Goal: Feedback & Contribution: Submit feedback/report problem

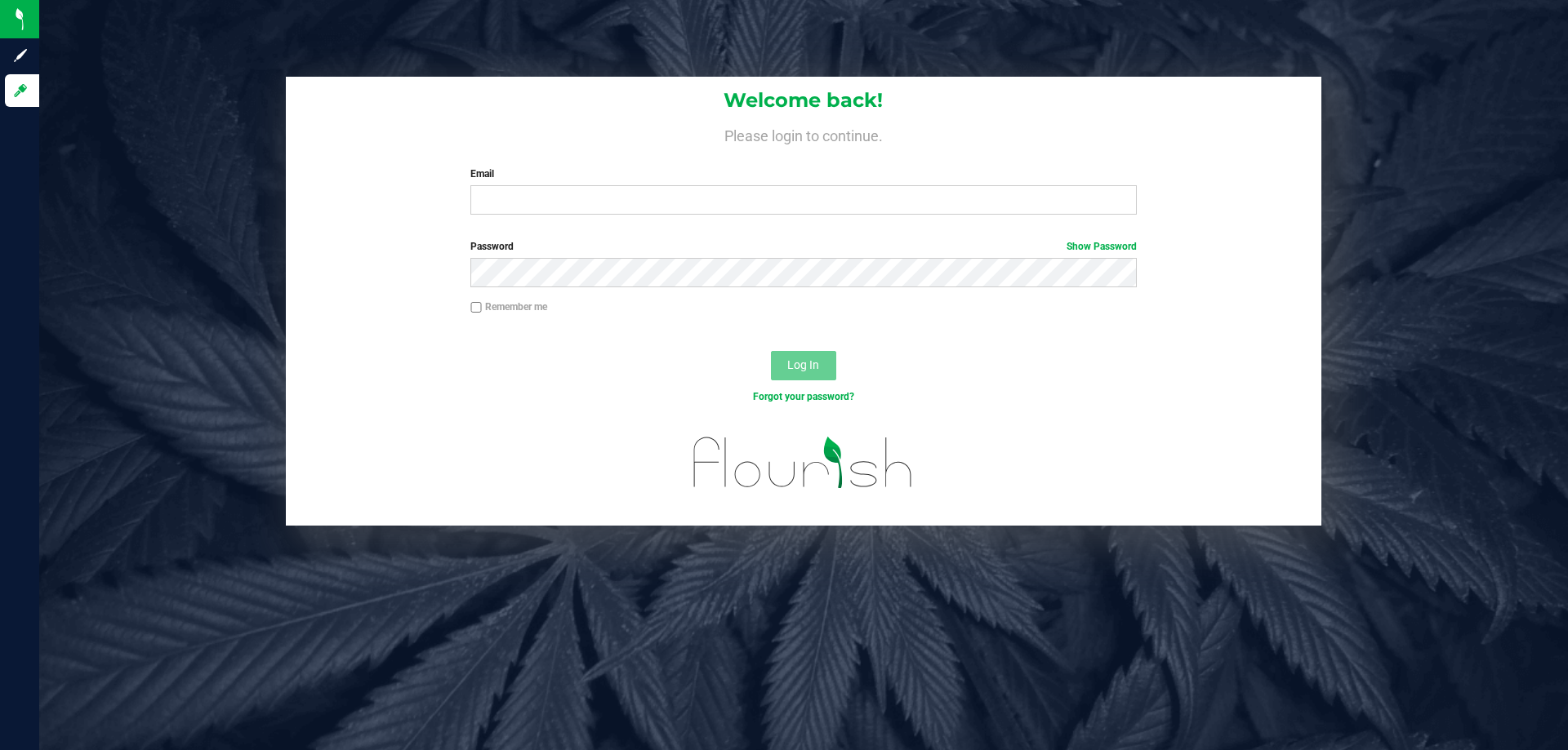
click at [1150, 644] on div "Welcome back! Please login to continue. Email Required Please format your email…" at bounding box center [804, 375] width 1529 height 750
click at [671, 198] on input "Email" at bounding box center [804, 200] width 666 height 30
type input "[EMAIL_ADDRESS][DOMAIN_NAME]"
click at [771, 351] on button "Log In" at bounding box center [804, 366] width 65 height 30
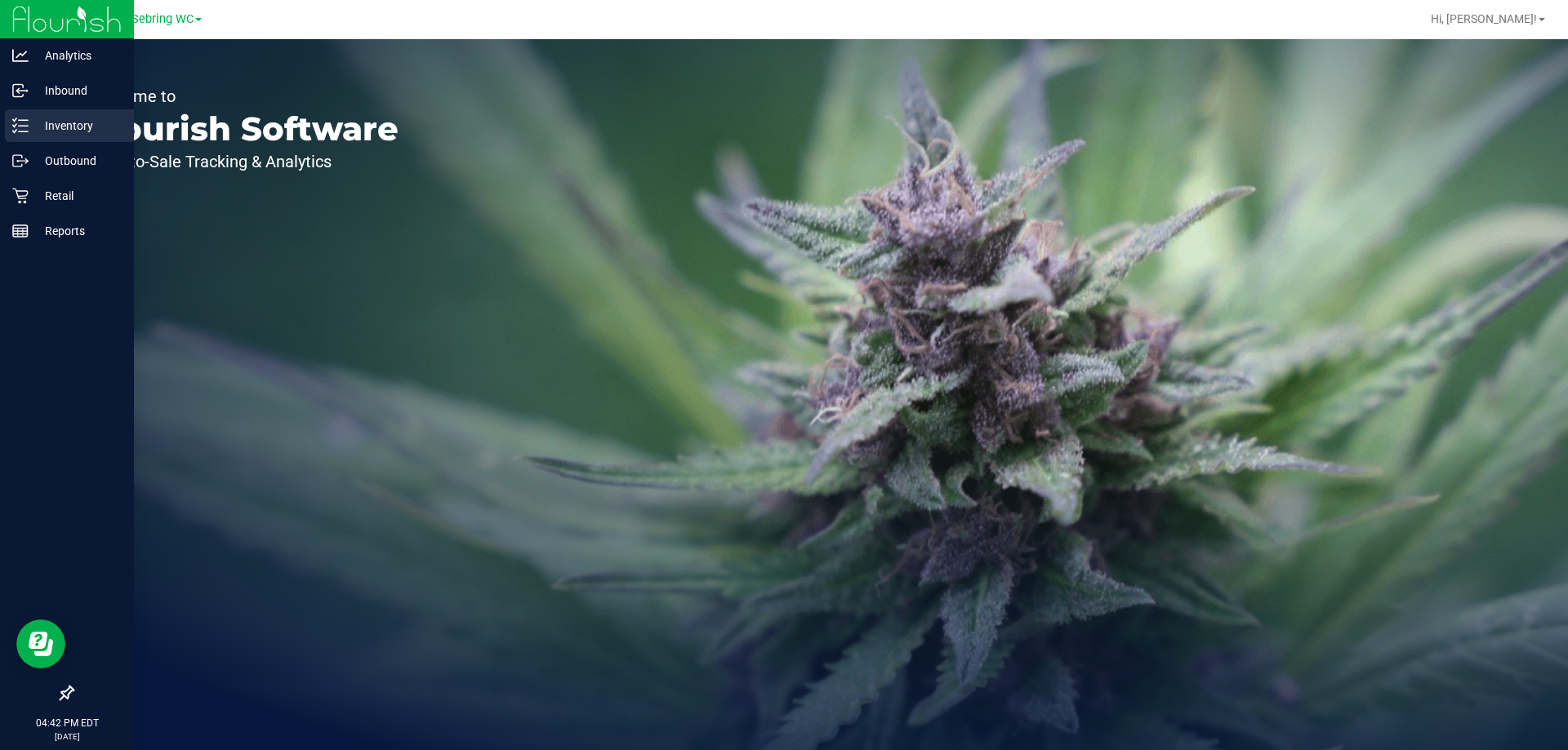
click at [82, 131] on p "Inventory" at bounding box center [77, 125] width 98 height 20
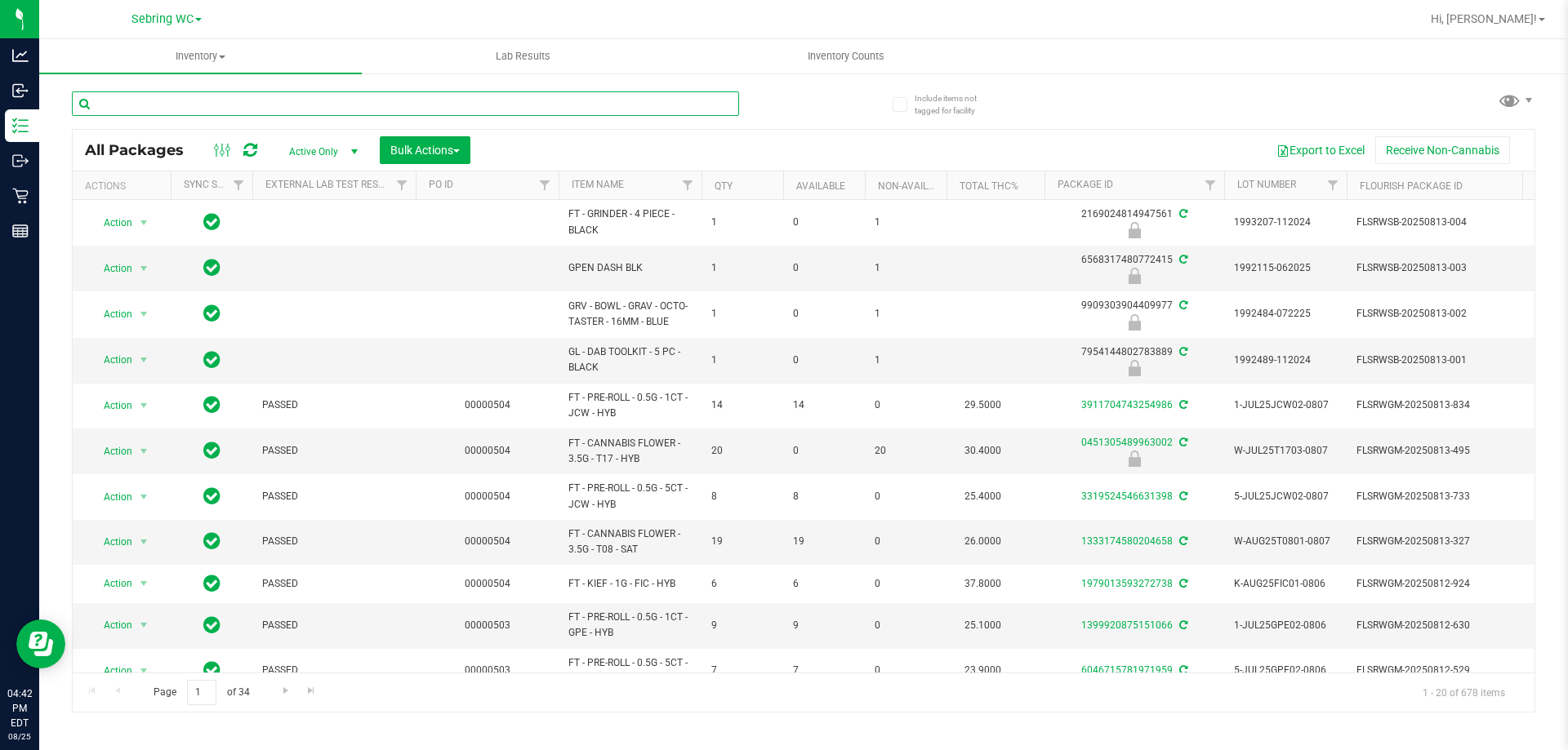
click at [197, 102] on input "text" at bounding box center [406, 103] width 667 height 24
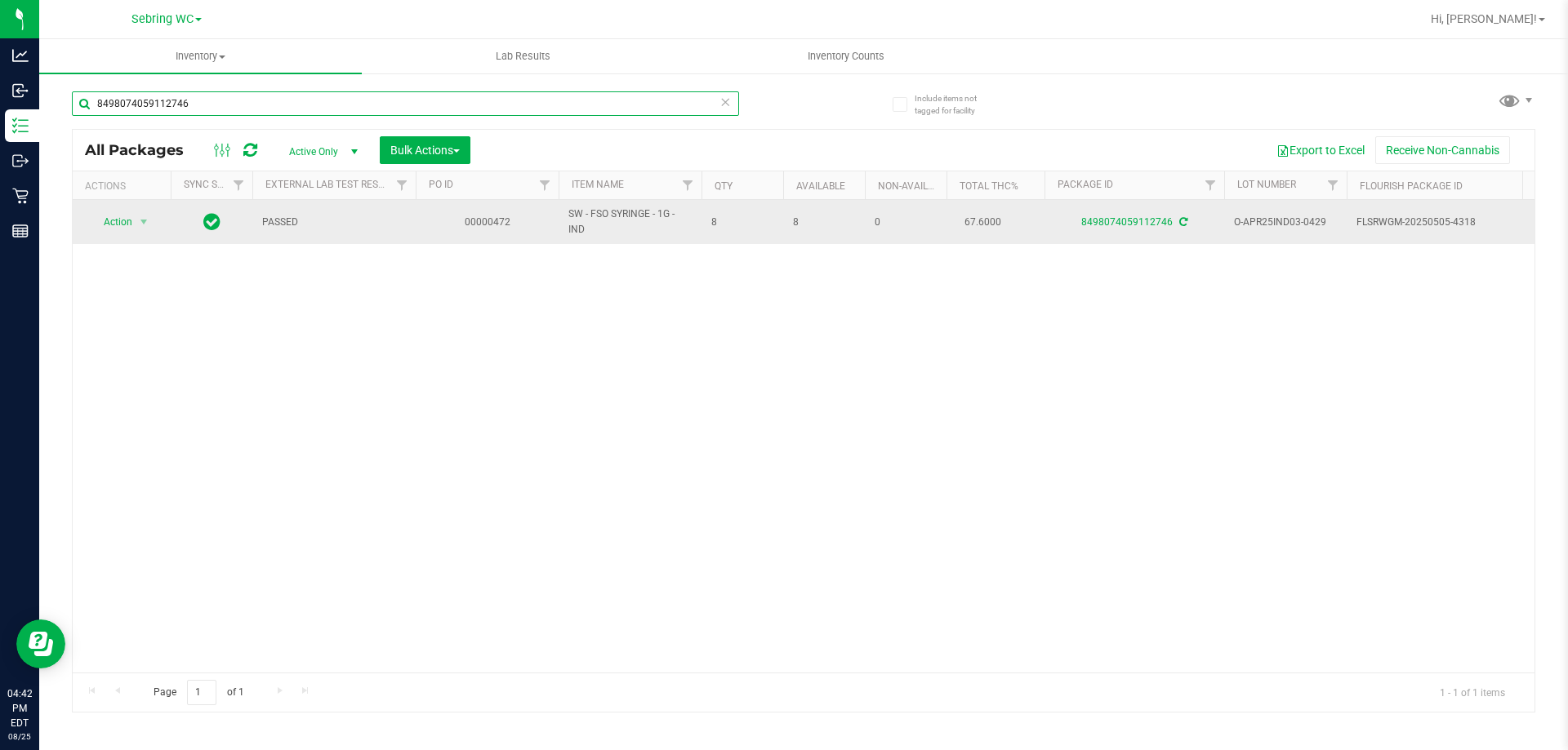
type input "8498074059112746"
click at [135, 223] on span "select" at bounding box center [144, 222] width 21 height 23
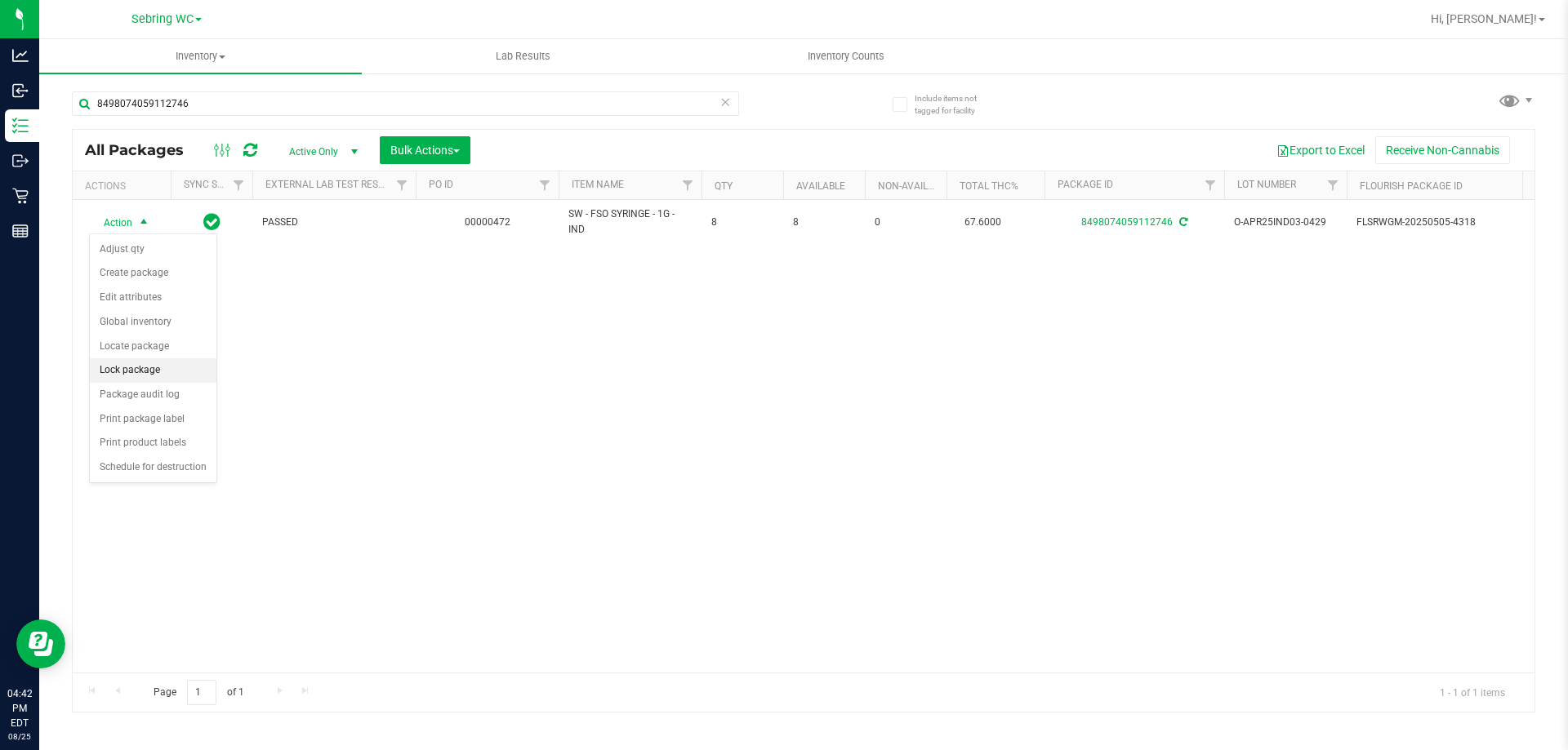
click at [147, 375] on li "Lock package" at bounding box center [153, 371] width 127 height 24
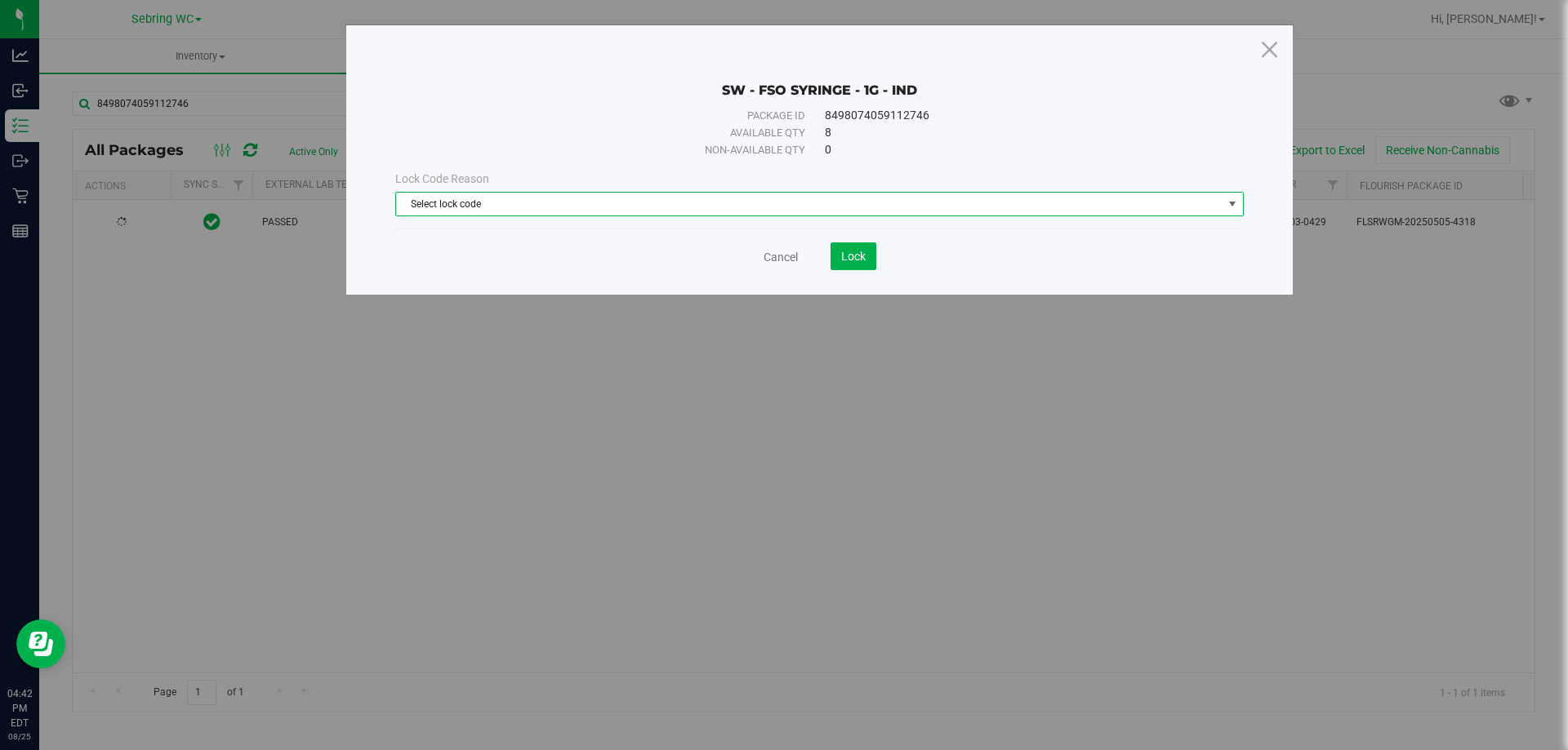
click at [751, 204] on span "Select lock code" at bounding box center [809, 204] width 826 height 23
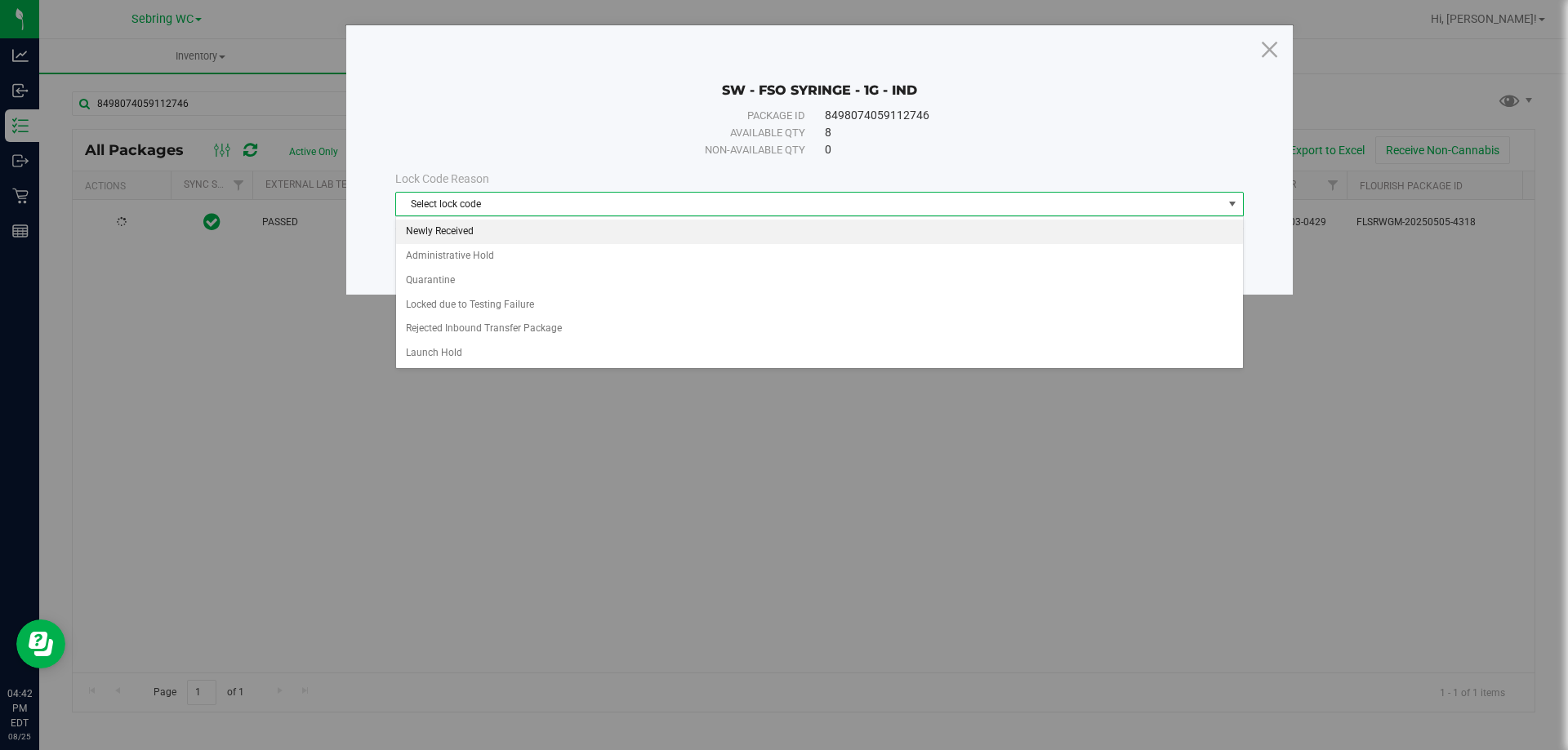
click at [469, 236] on li "Newly Received" at bounding box center [819, 232] width 846 height 24
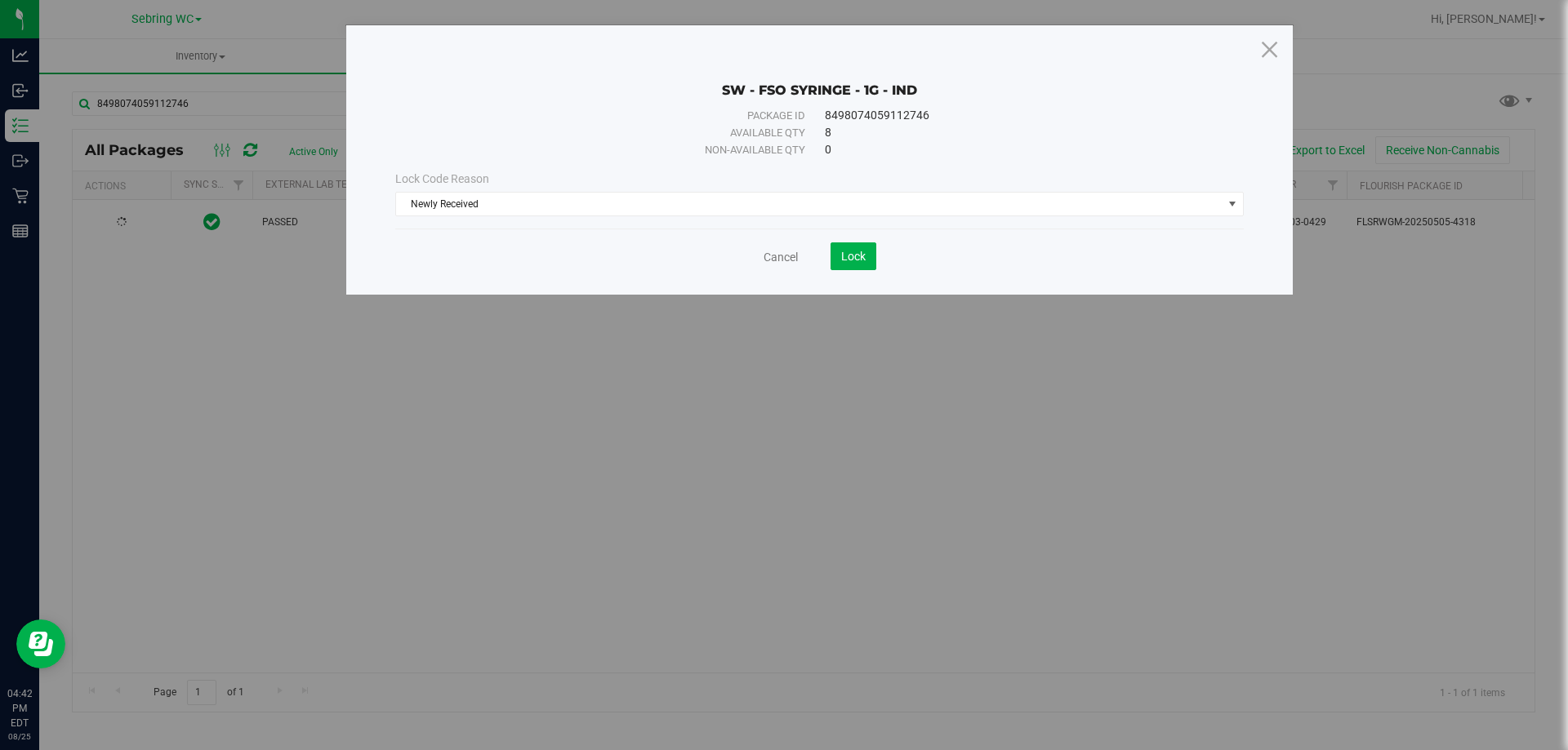
click at [502, 253] on div "Cancel Lock" at bounding box center [819, 256] width 848 height 28
click at [863, 260] on span "Lock" at bounding box center [853, 256] width 24 height 13
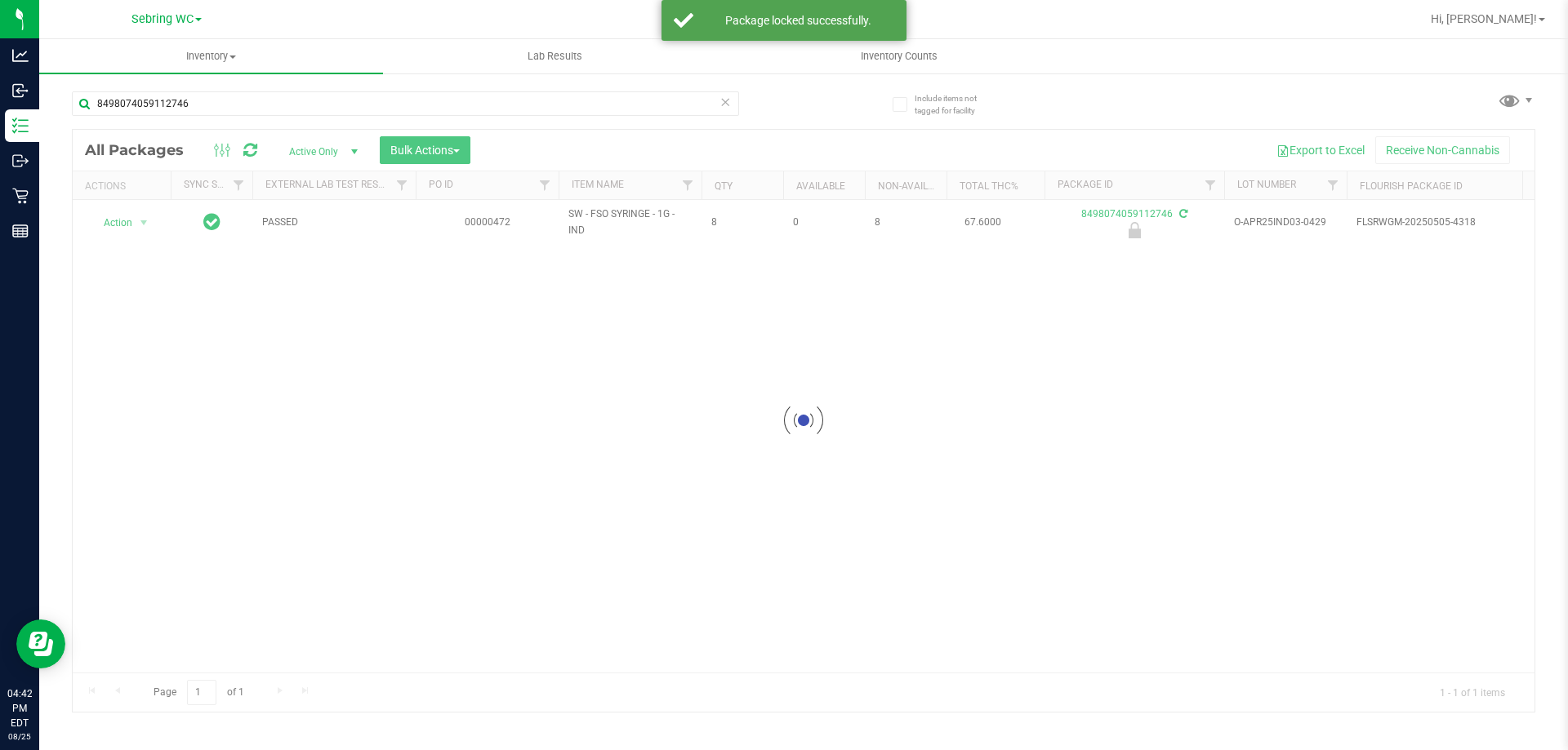
click at [516, 430] on div at bounding box center [804, 420] width 1462 height 582
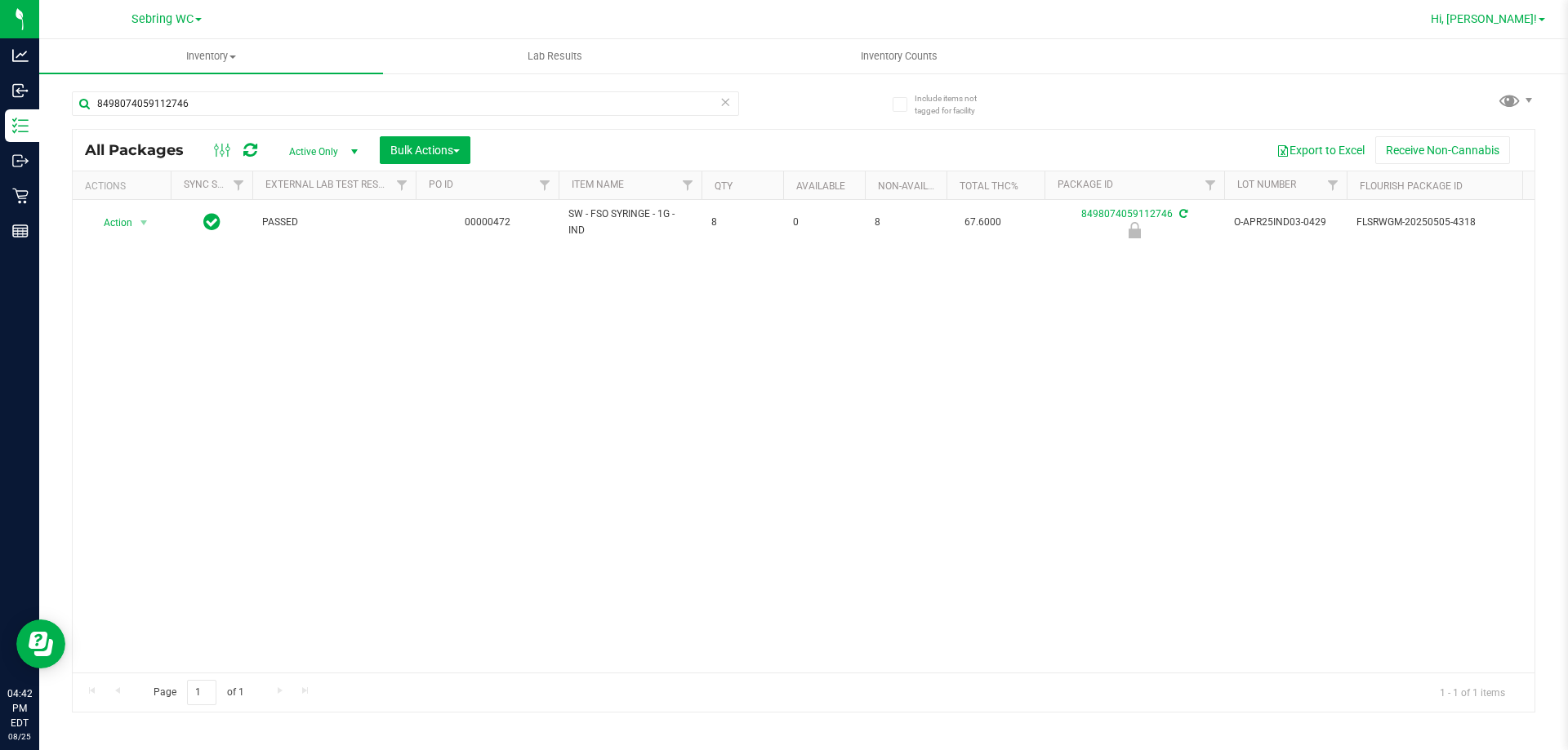
click at [1546, 10] on link "Hi, [PERSON_NAME]!" at bounding box center [1488, 19] width 128 height 17
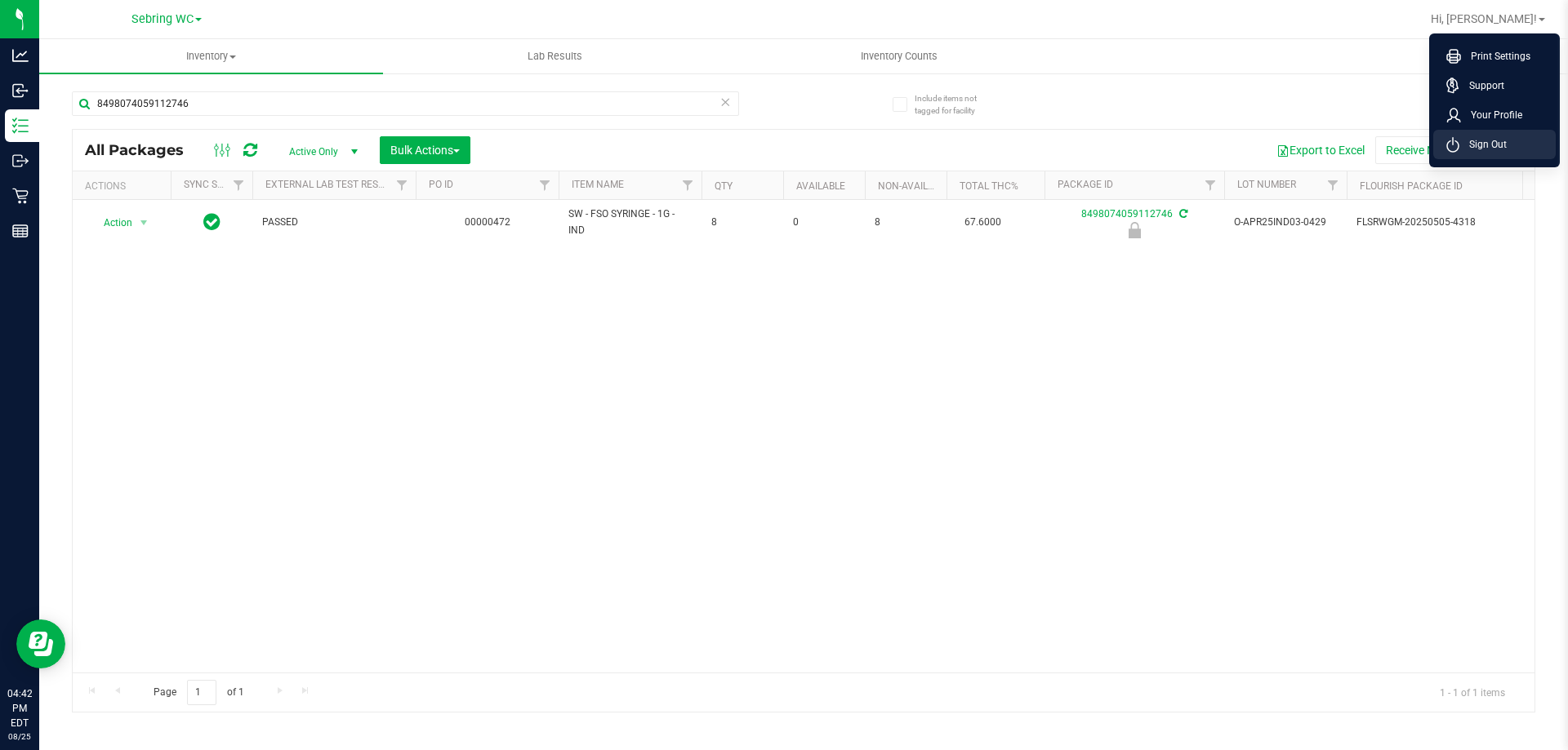
click at [1483, 145] on span "Sign Out" at bounding box center [1482, 144] width 48 height 17
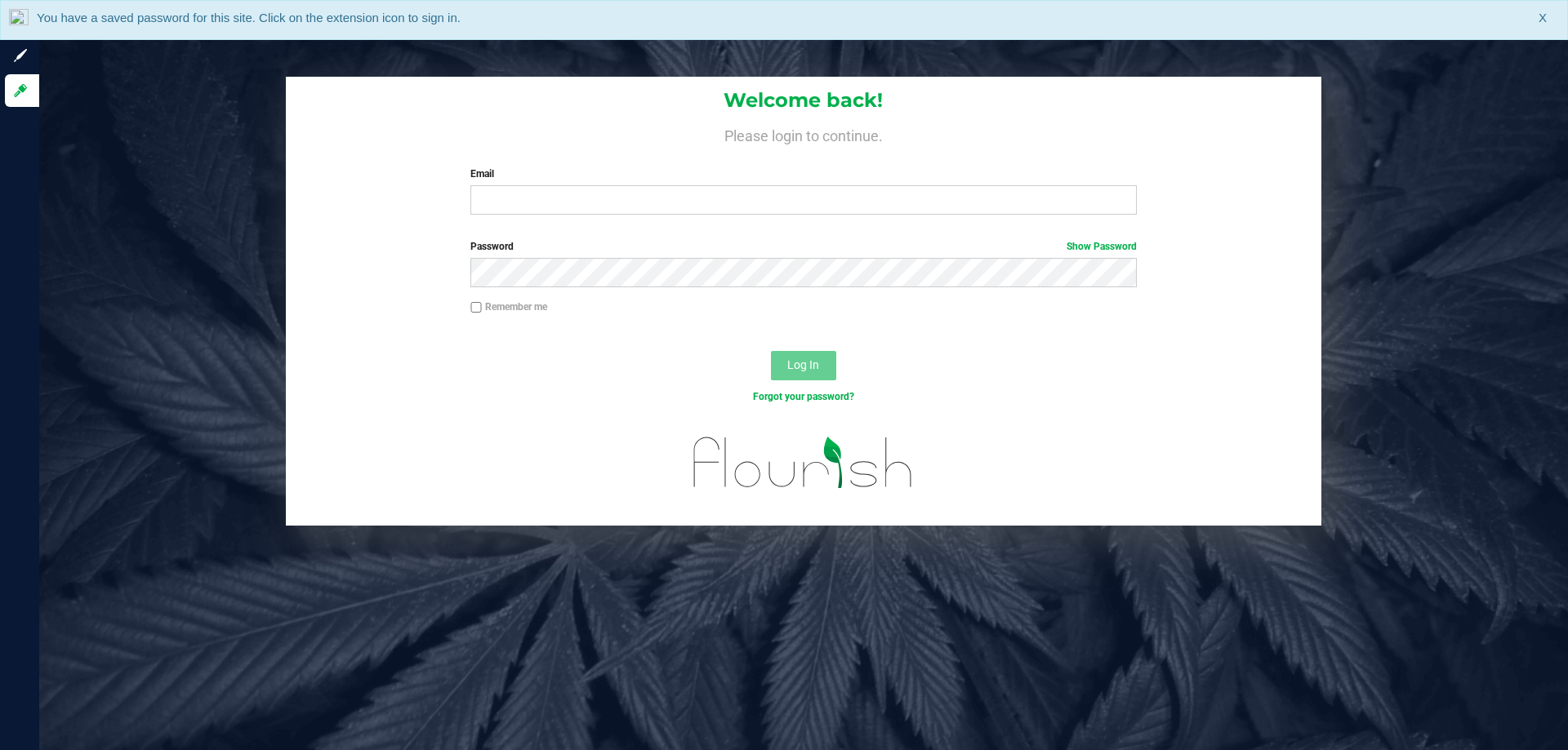
click at [534, 480] on div at bounding box center [804, 472] width 1036 height 103
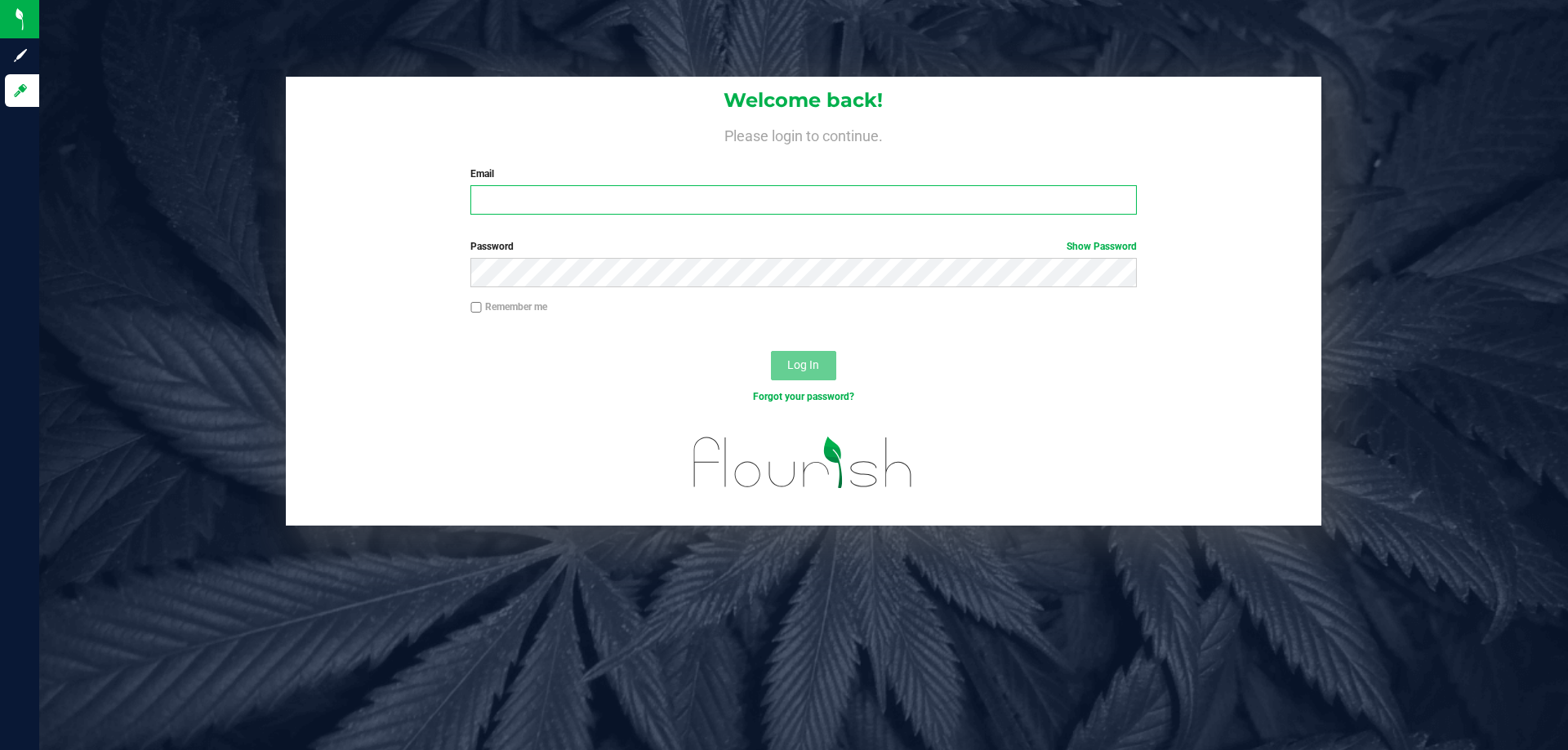
click at [718, 206] on input "Email" at bounding box center [804, 200] width 666 height 30
type input "[EMAIL_ADDRESS][DOMAIN_NAME]"
click at [771, 351] on button "Log In" at bounding box center [804, 366] width 65 height 30
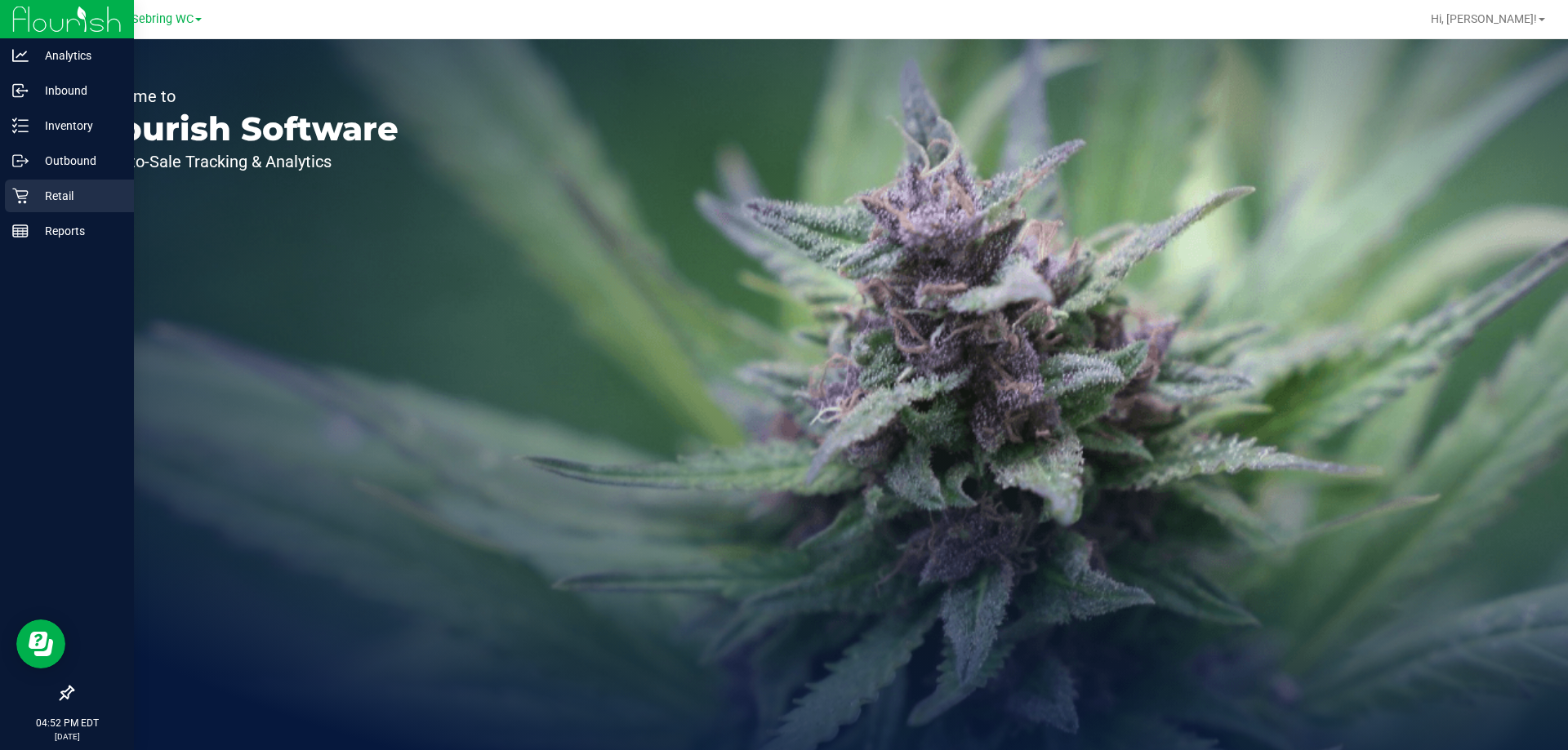
click at [70, 197] on p "Retail" at bounding box center [77, 196] width 98 height 20
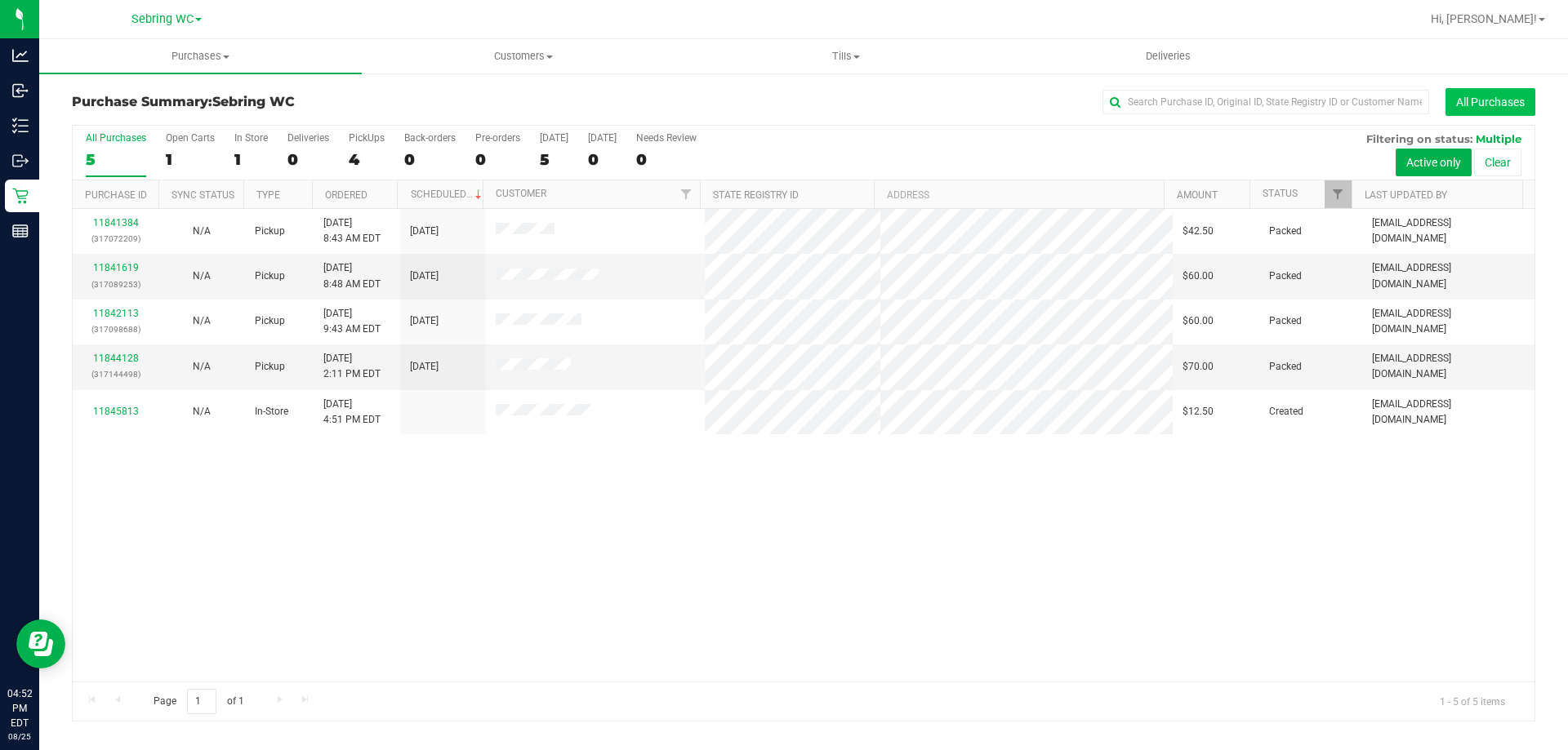
click at [1489, 102] on button "All Purchases" at bounding box center [1490, 102] width 89 height 28
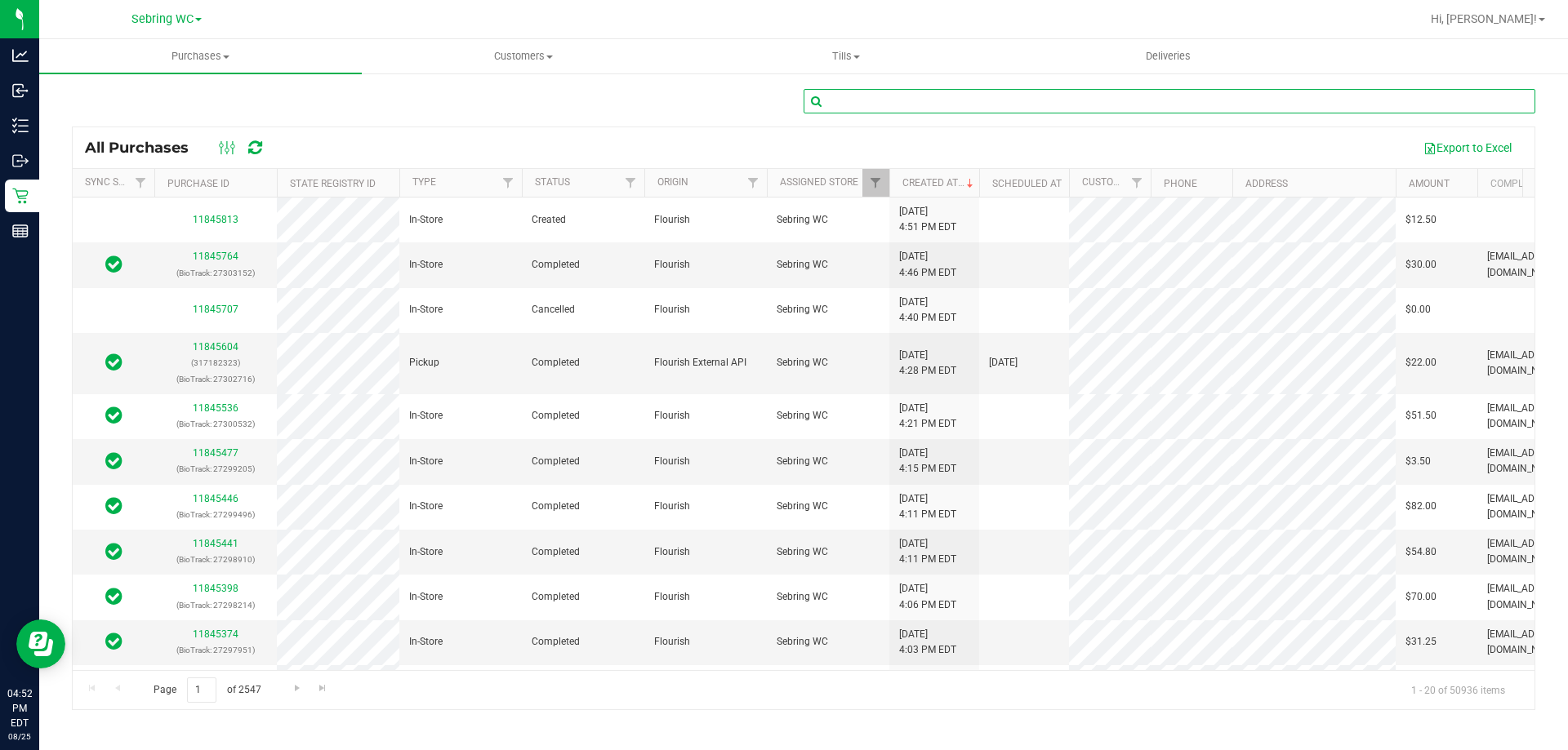
click at [1166, 97] on input "text" at bounding box center [1169, 101] width 732 height 24
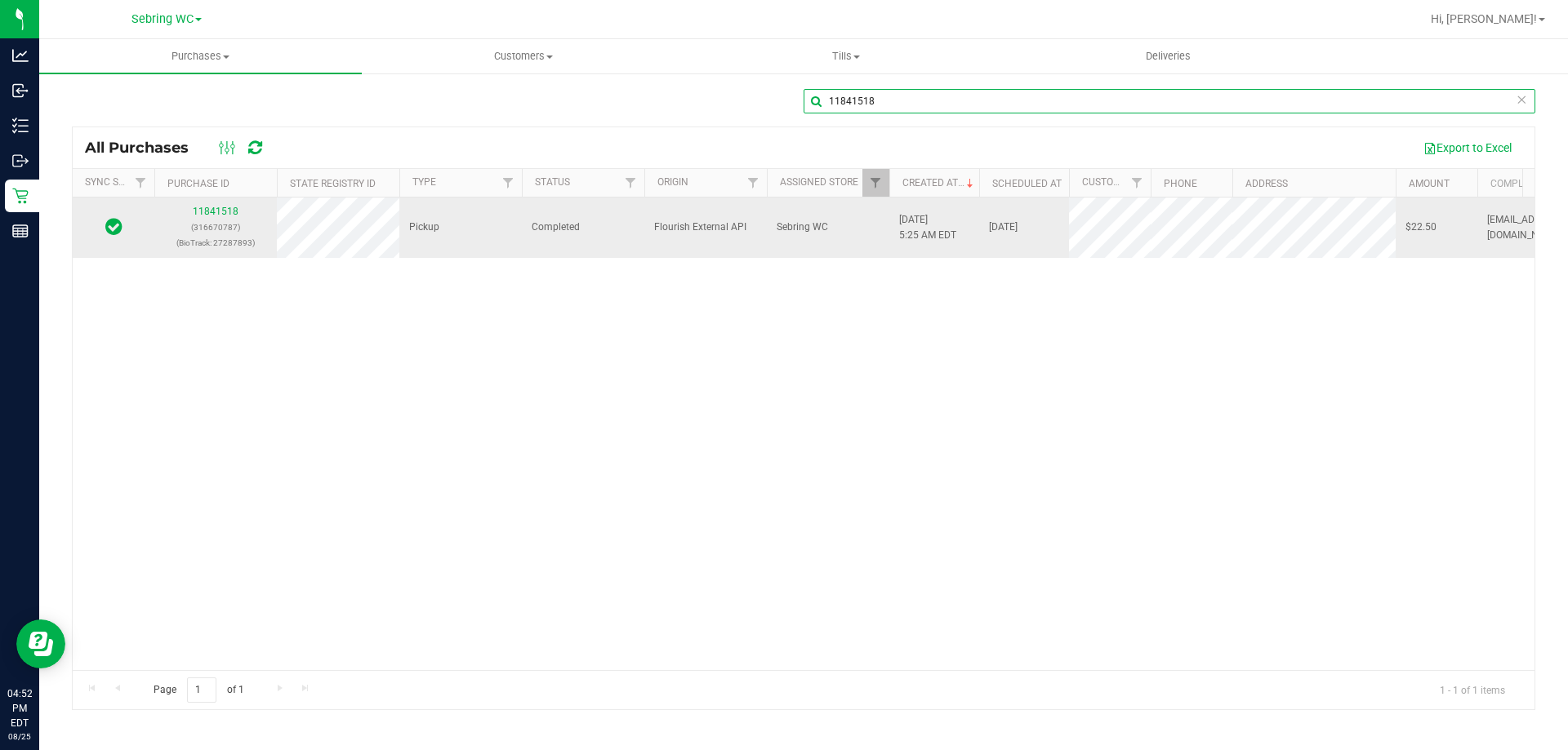
type input "11841518"
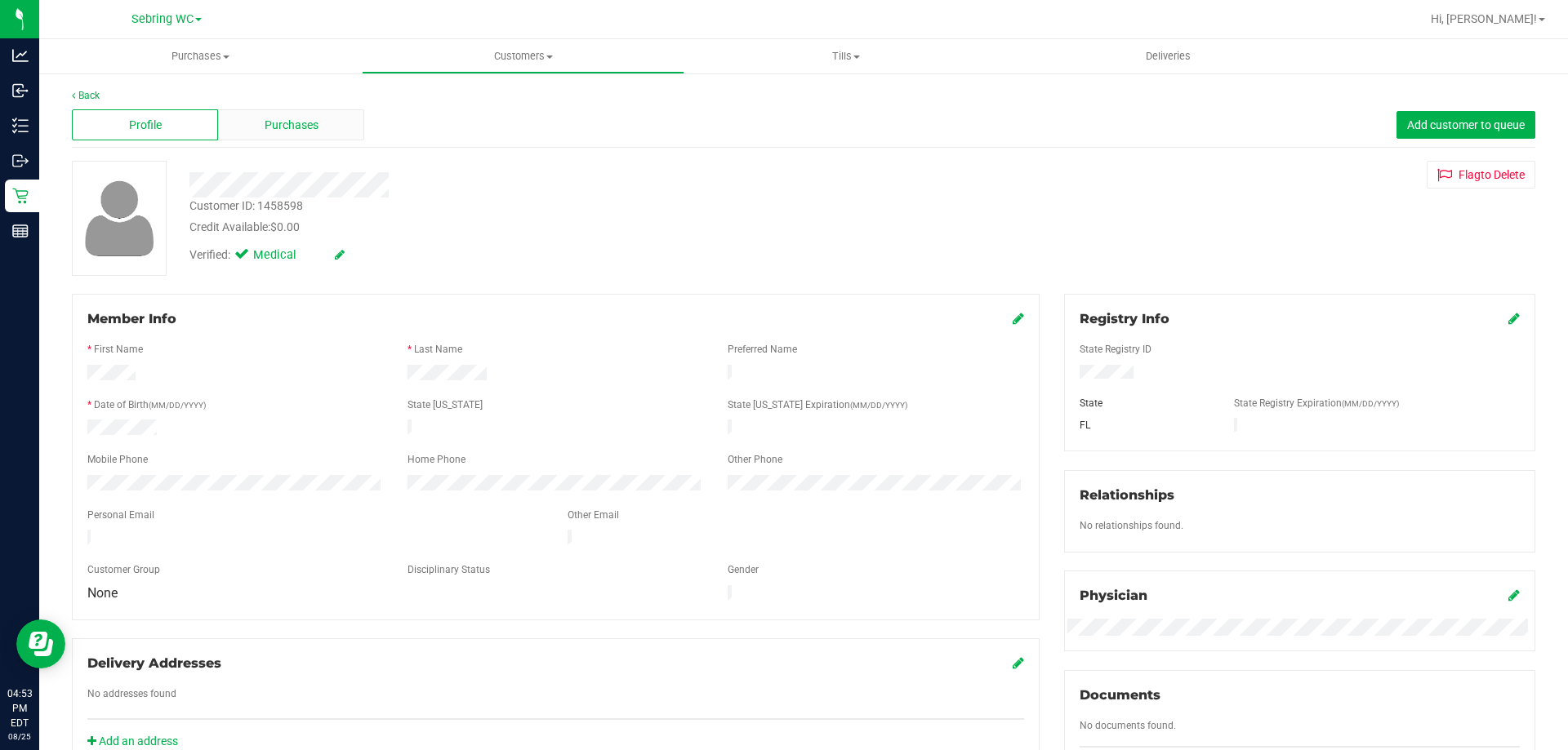
click at [294, 129] on span "Purchases" at bounding box center [292, 125] width 54 height 17
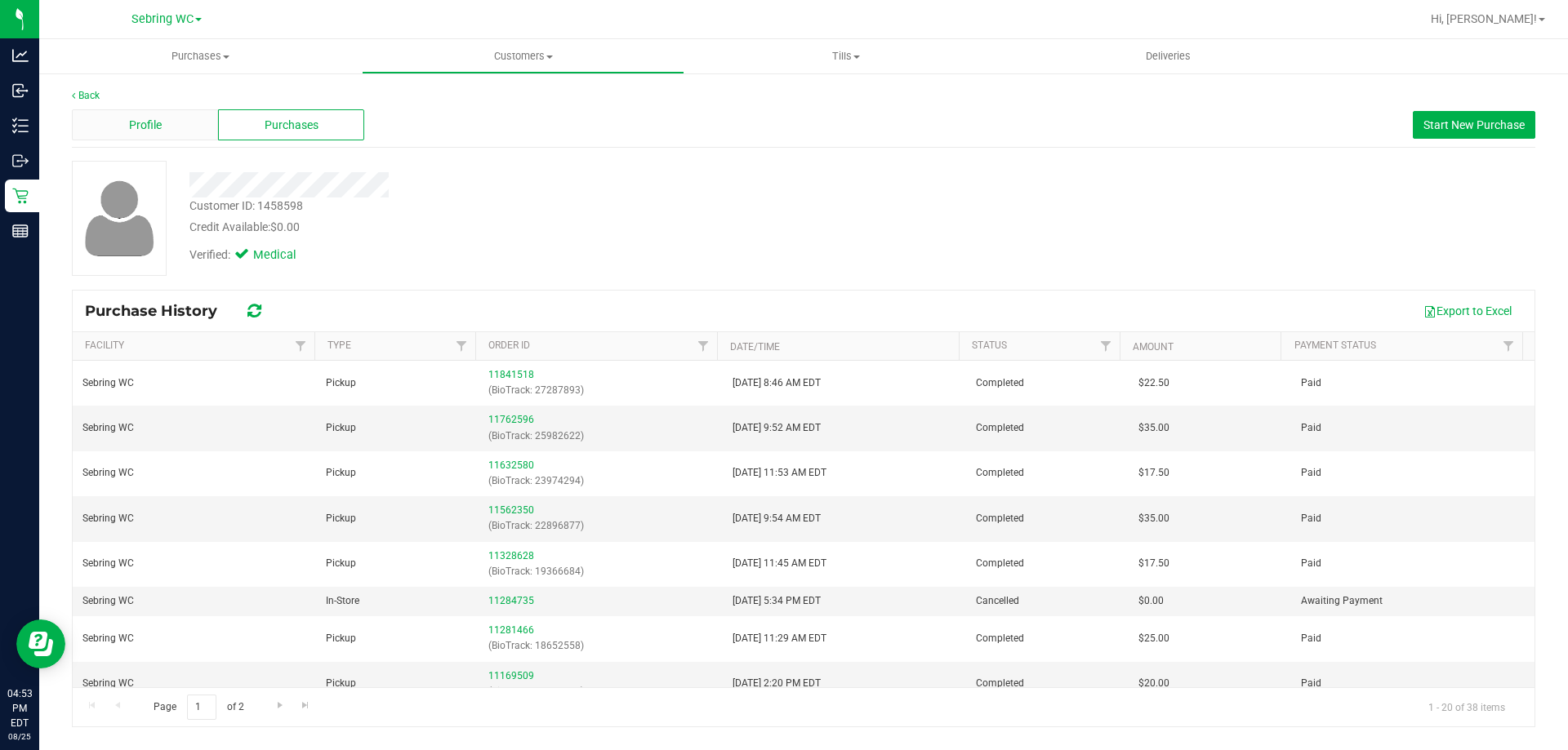
click at [119, 123] on div "Profile" at bounding box center [144, 124] width 146 height 31
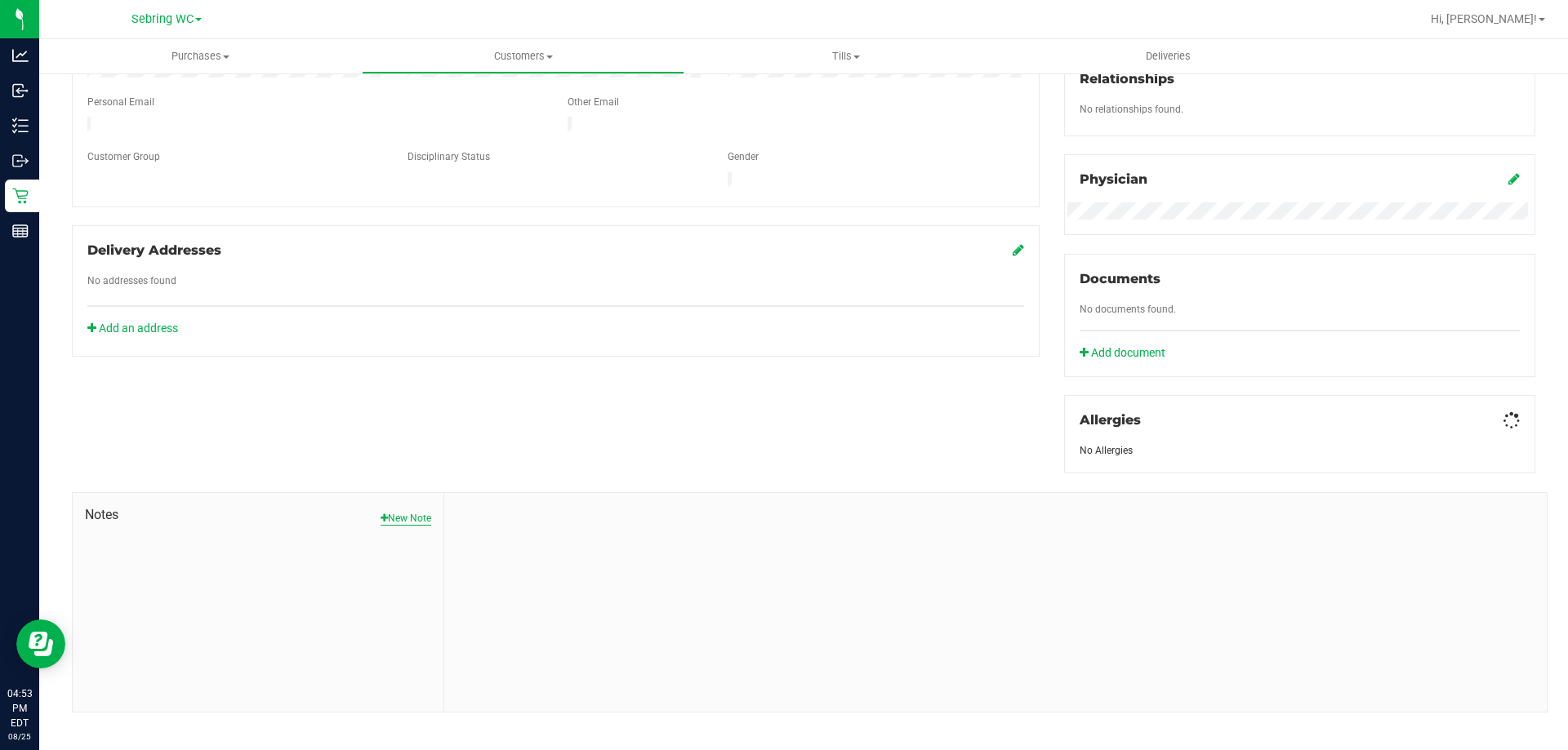
scroll to position [414, 0]
click at [404, 510] on button "New Note" at bounding box center [406, 517] width 50 height 15
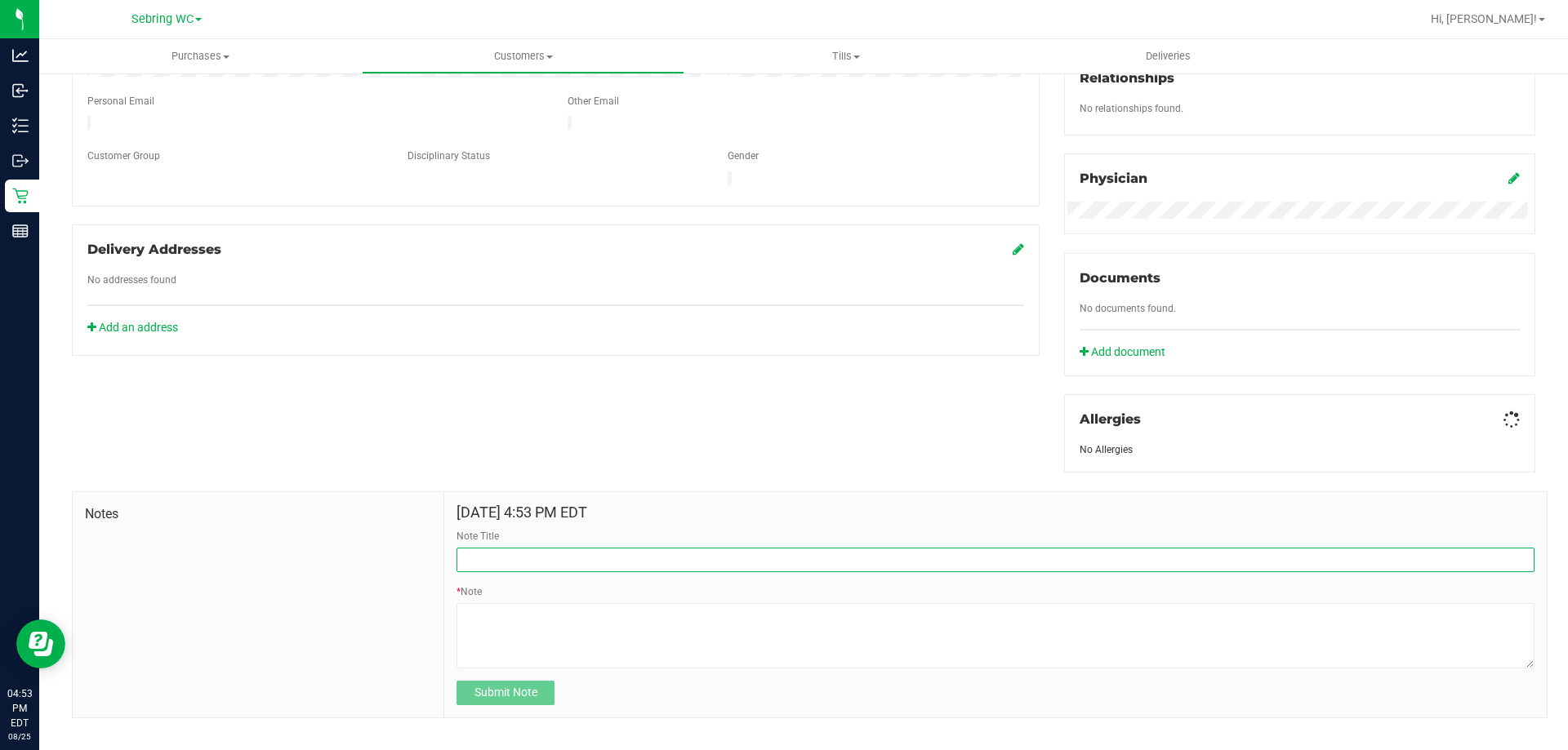
click at [502, 551] on input "Note Title" at bounding box center [996, 560] width 1078 height 24
type input "PT leaving Bag, PPI, & receipt in bathroom trash"
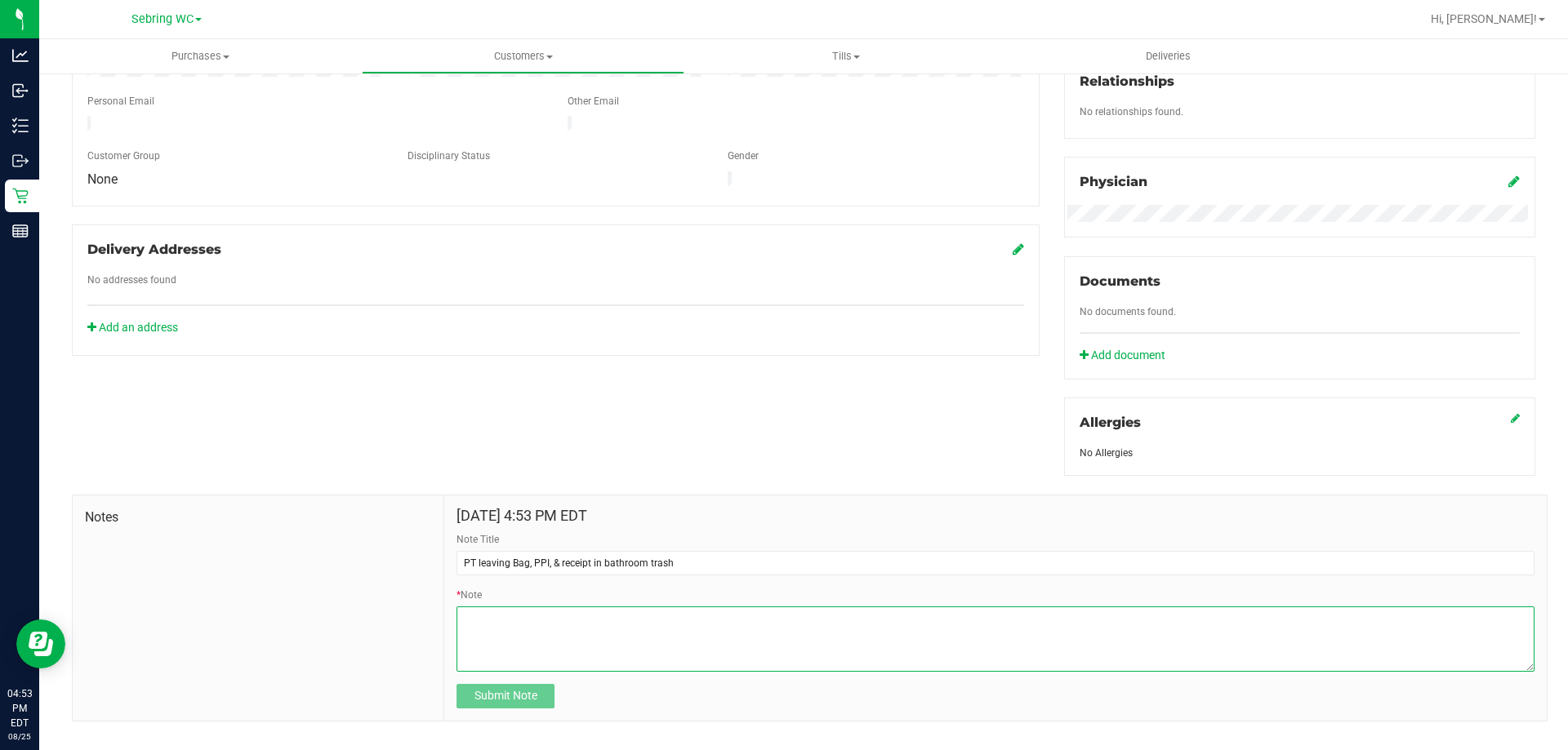
click at [564, 631] on textarea "* Note" at bounding box center [996, 639] width 1078 height 65
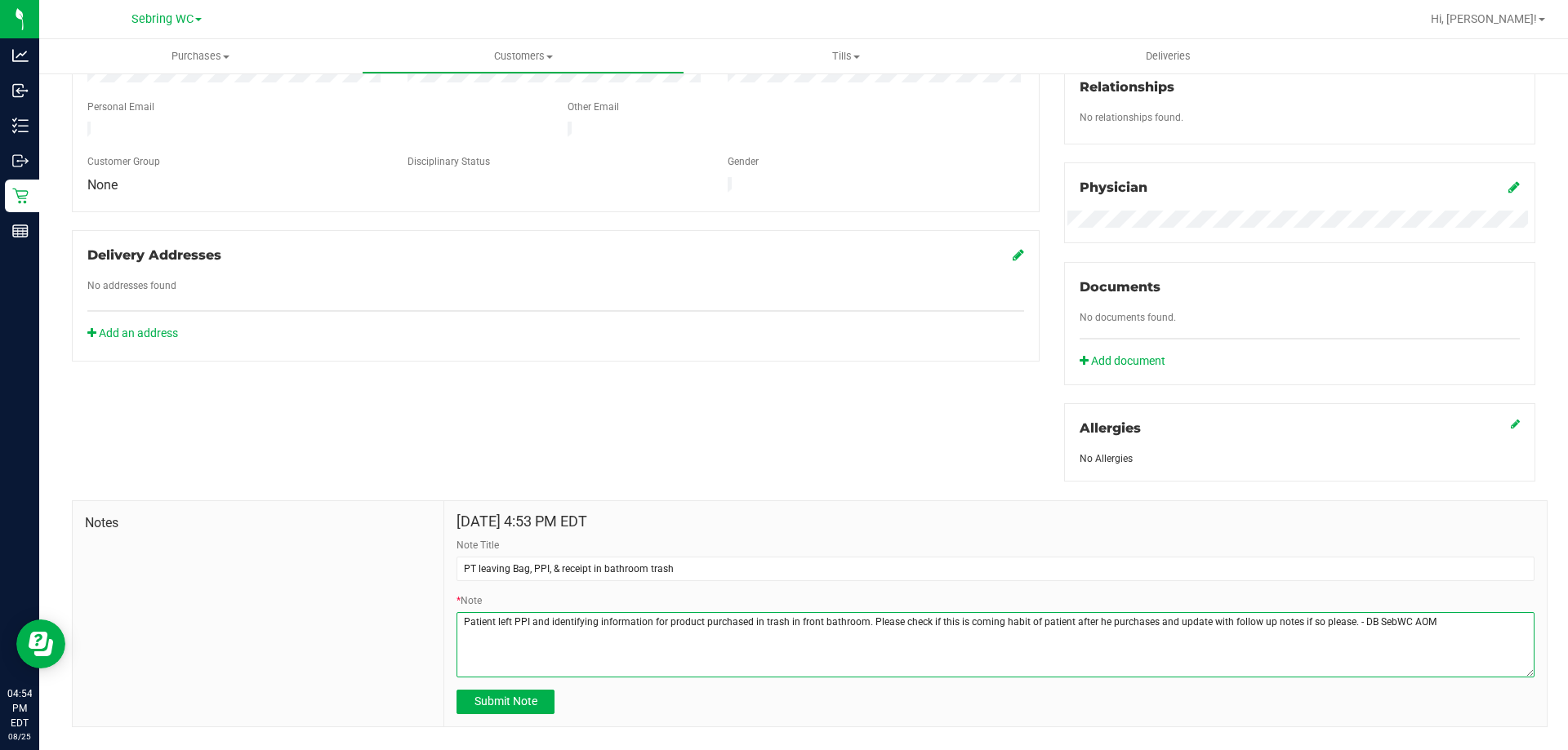
scroll to position [0, 0]
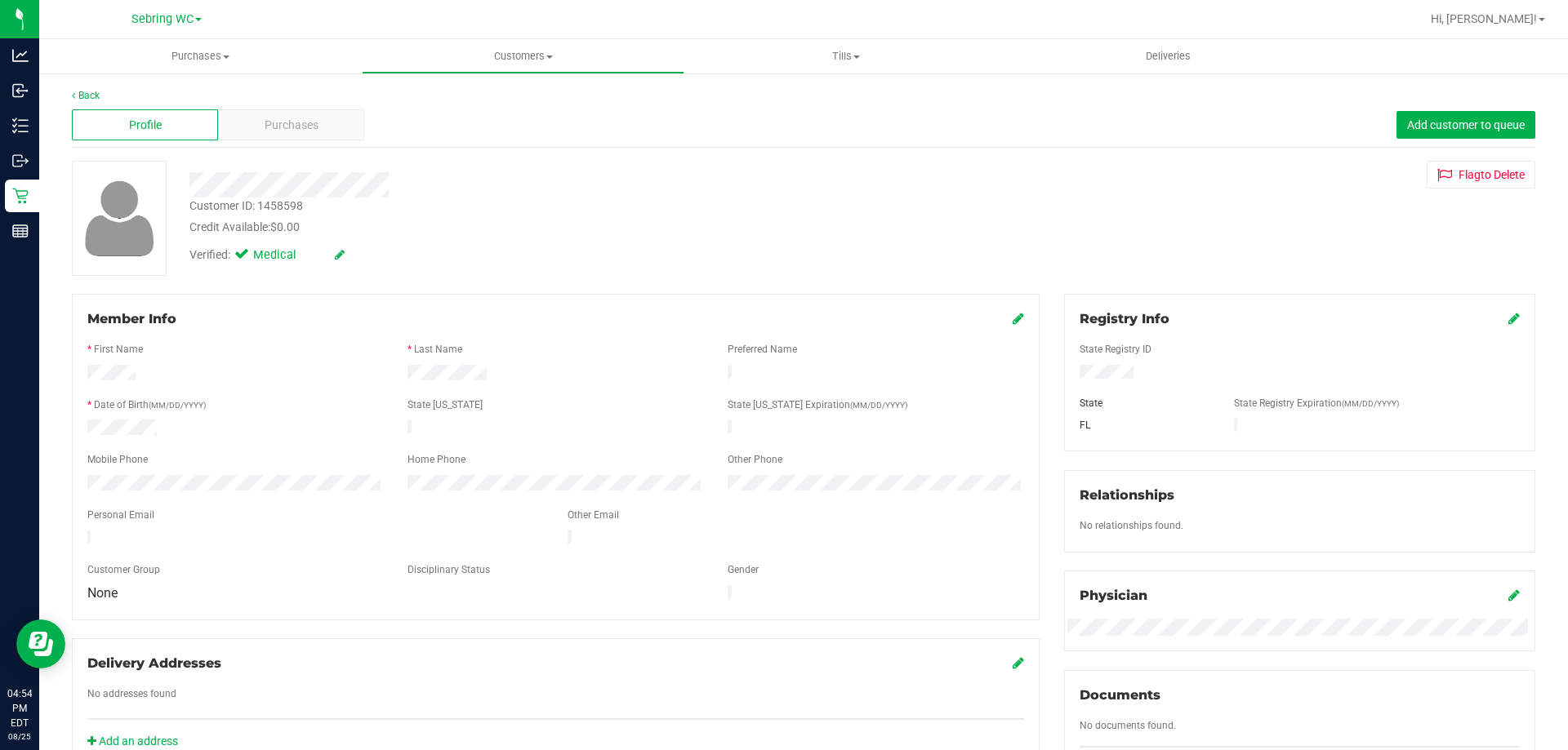
type textarea "Patient left PPI and identifying information for product purchased in trash in …"
click at [1012, 315] on icon at bounding box center [1018, 319] width 11 height 13
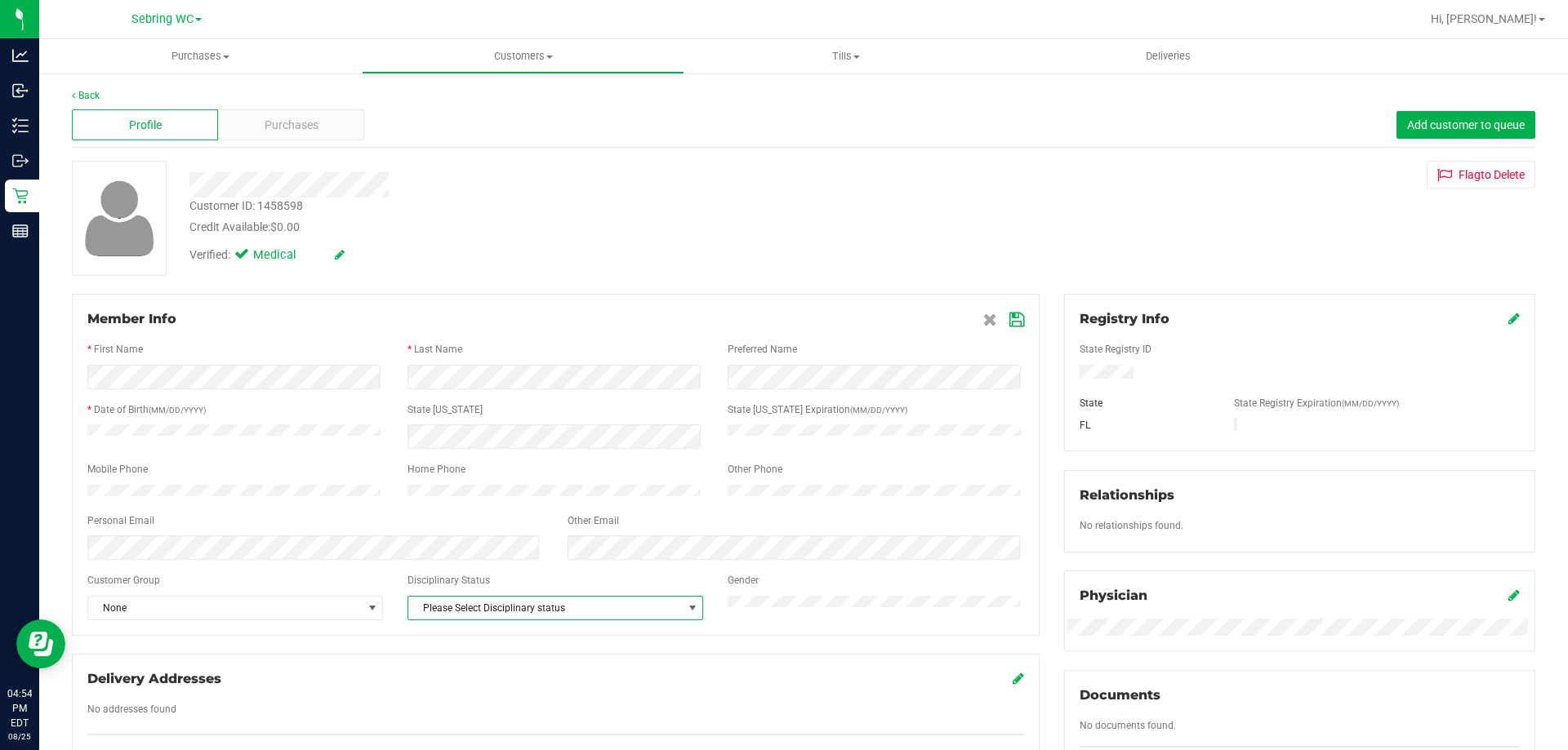
click at [524, 620] on span "Please Select Disciplinary status" at bounding box center [544, 607] width 273 height 23
click at [447, 661] on li "Warning - Level 1" at bounding box center [551, 669] width 292 height 24
click at [1011, 324] on icon at bounding box center [1017, 320] width 15 height 13
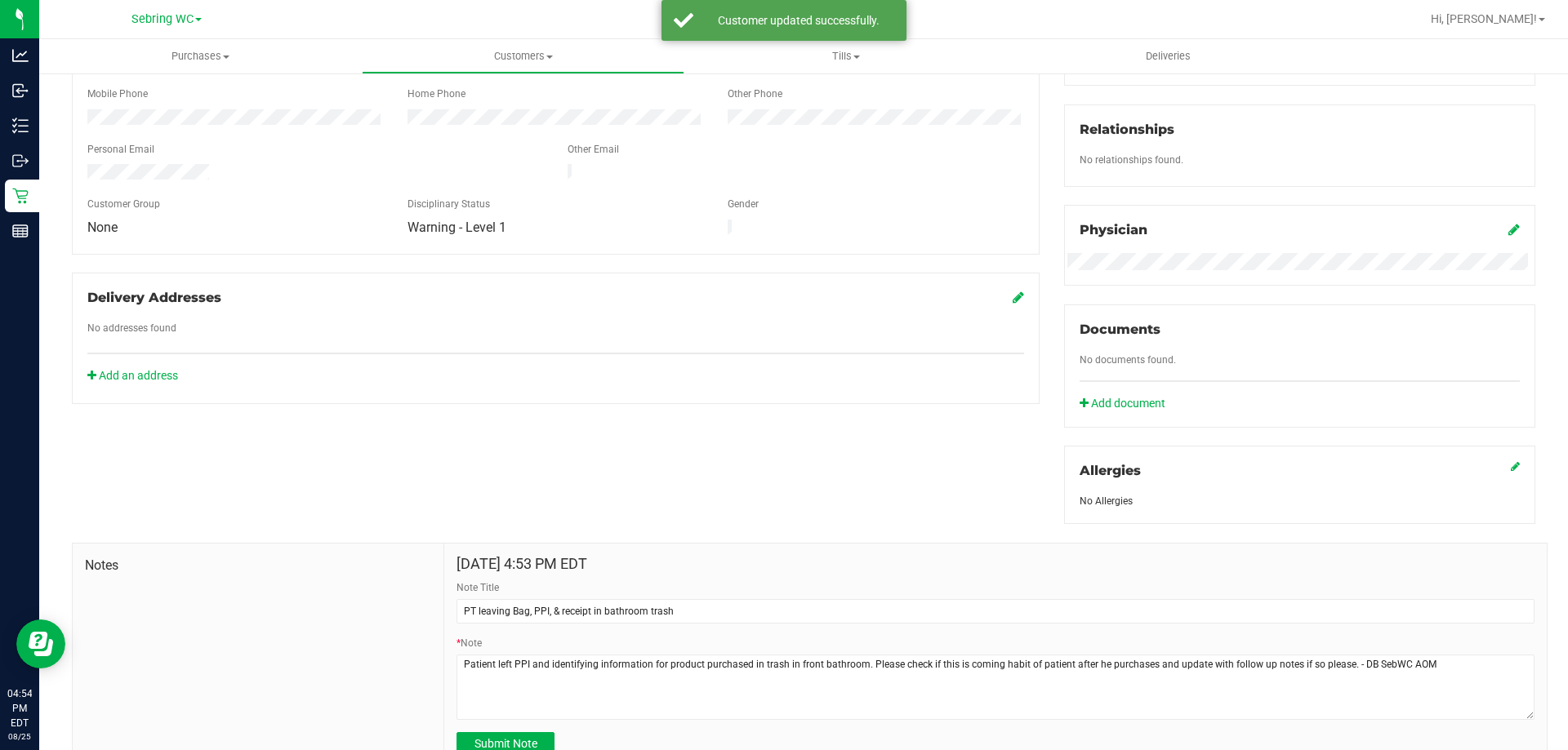
scroll to position [437, 0]
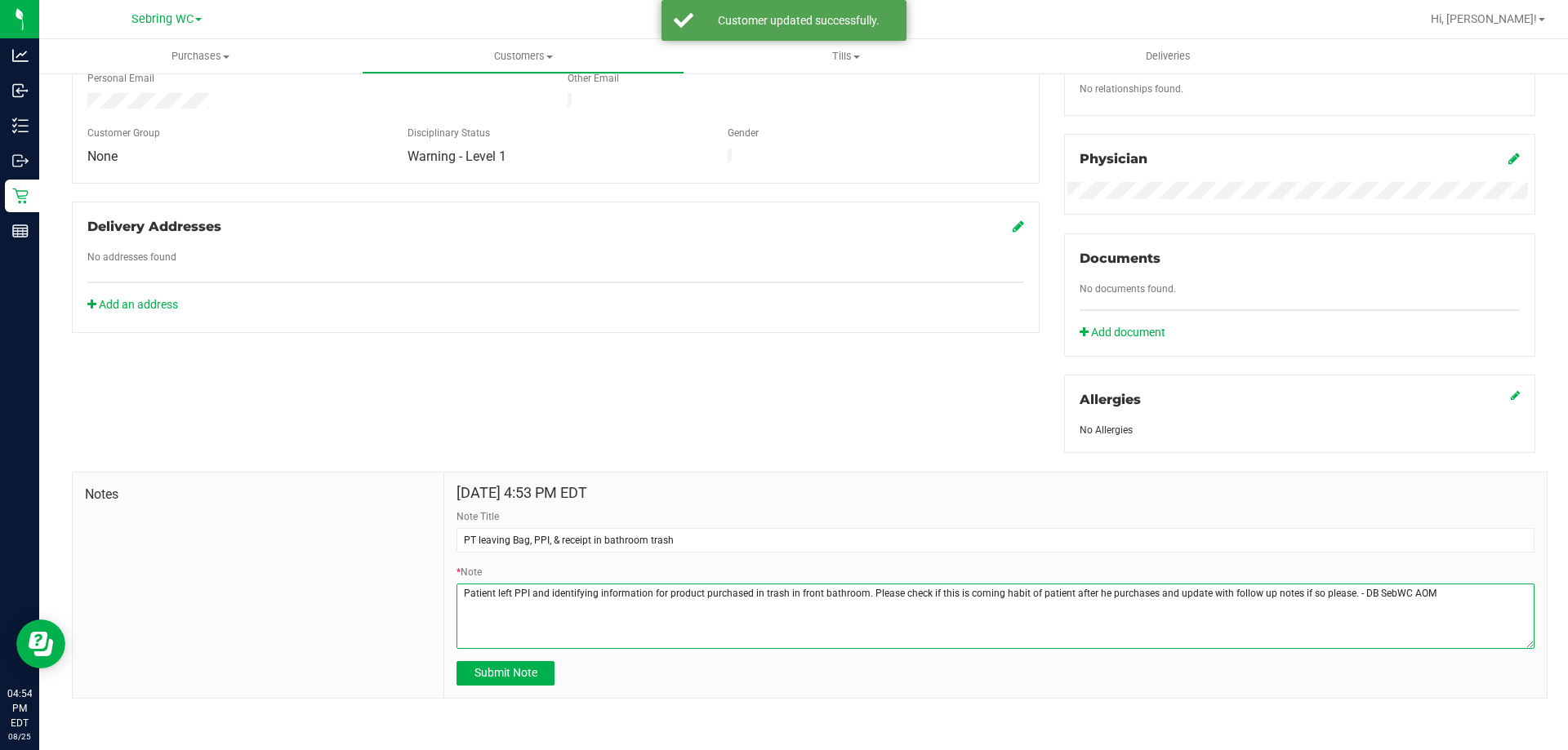
click at [1454, 592] on textarea "* Note" at bounding box center [996, 616] width 1078 height 65
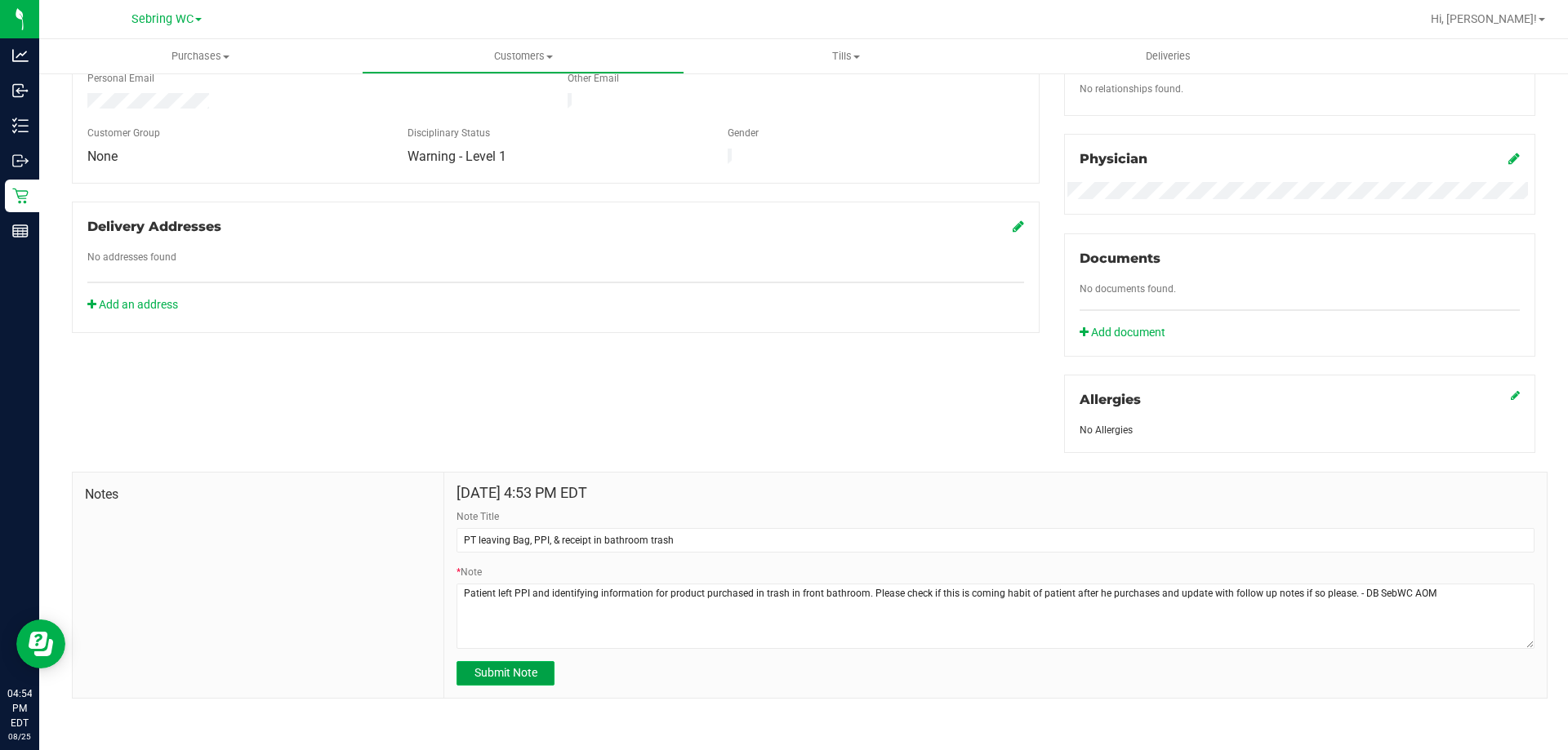
click at [517, 667] on span "Submit Note" at bounding box center [505, 673] width 62 height 13
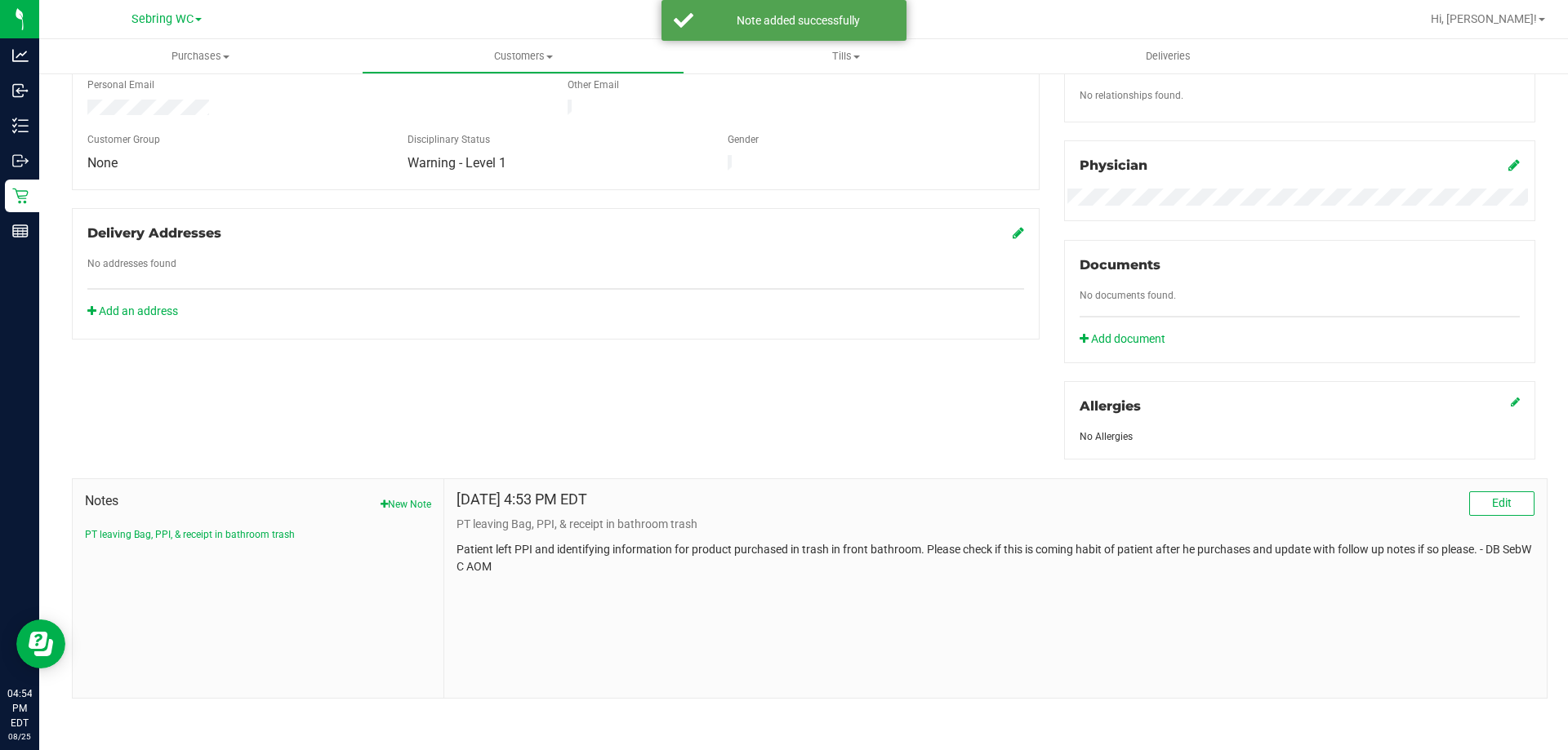
click at [609, 595] on div "[DATE] 4:53 PM EDT Edit PT leaving Bag, PPI, & receipt in bathroom trash Patien…" at bounding box center [995, 588] width 1102 height 219
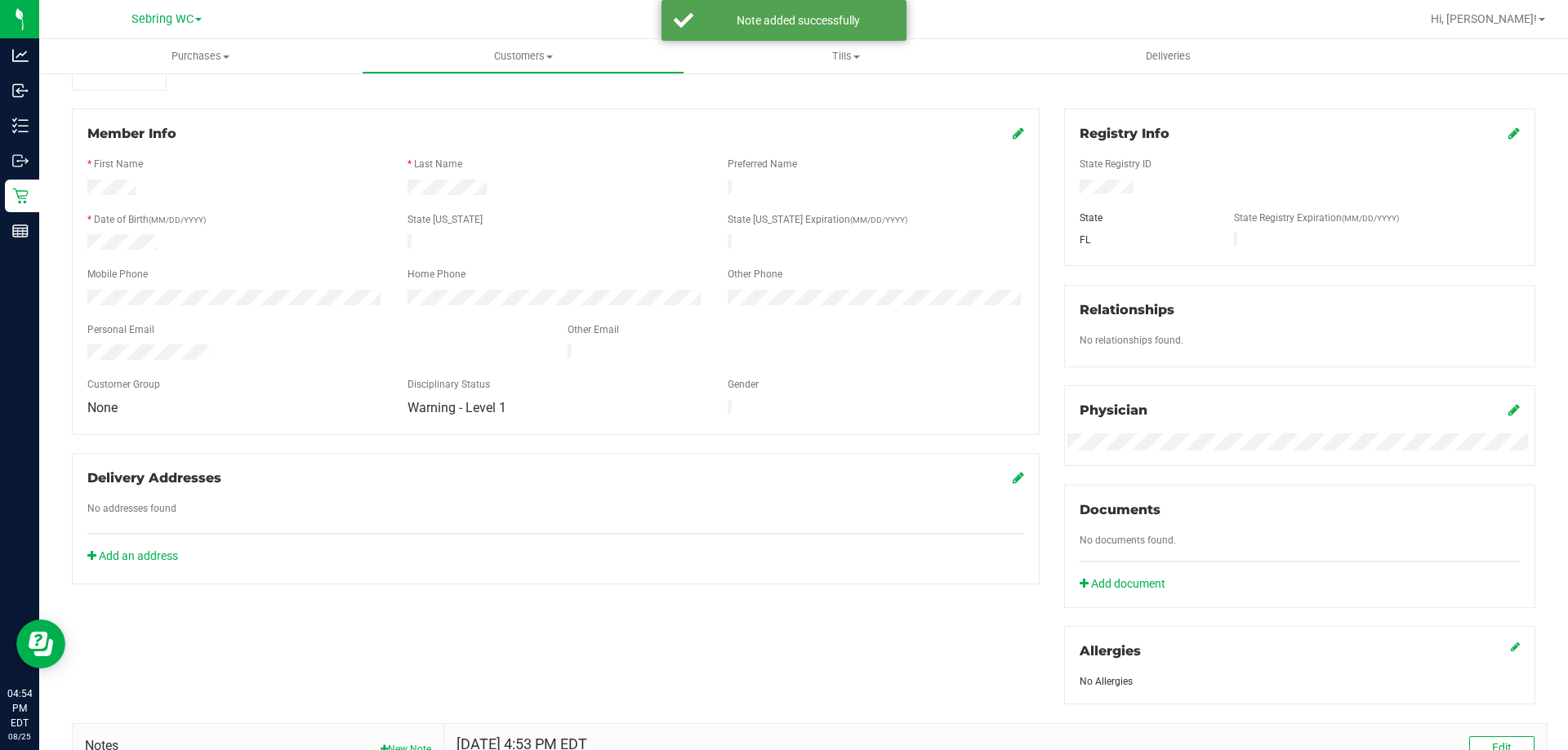
scroll to position [348, 0]
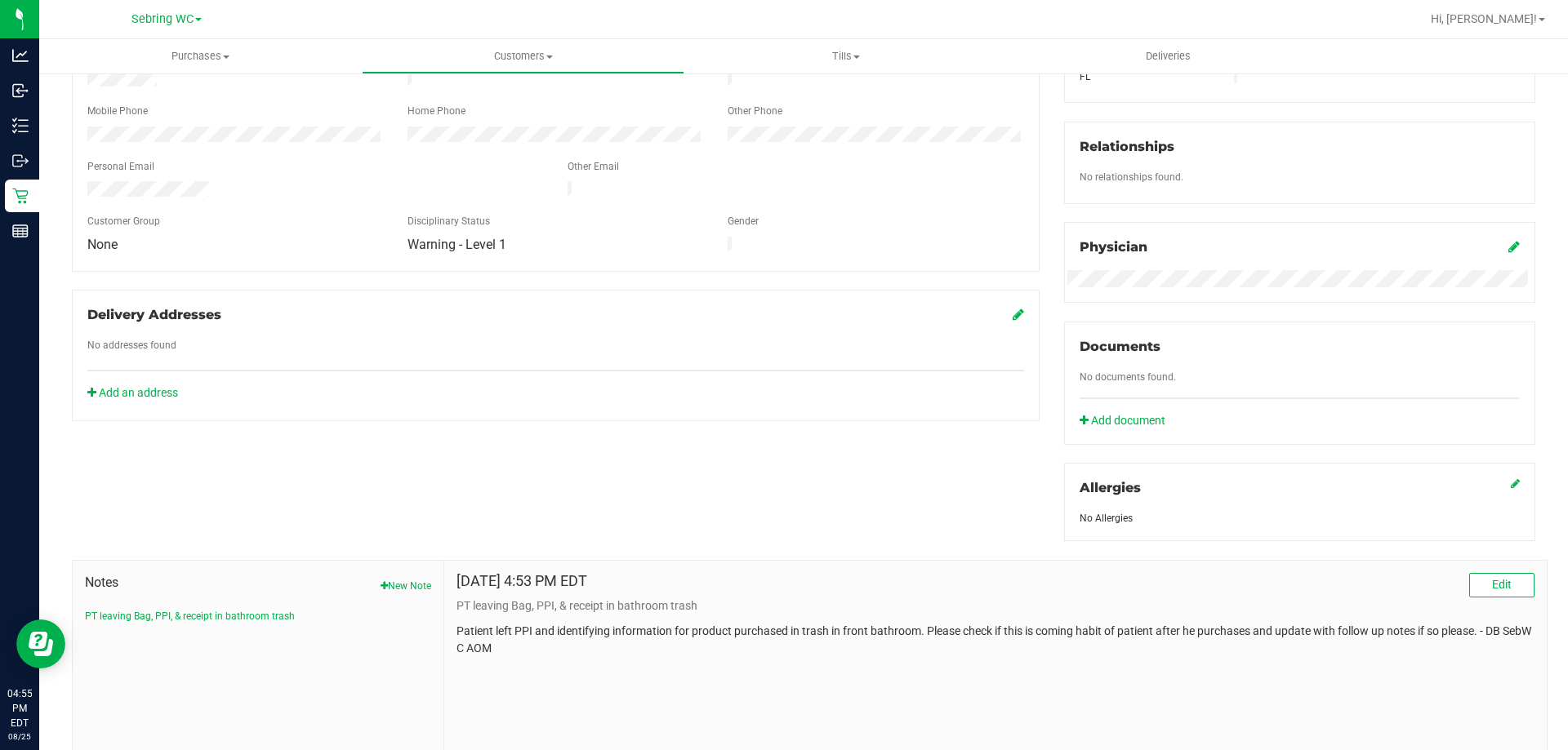
click at [612, 649] on p "Patient left PPI and identifying information for product purchased in trash in …" at bounding box center [996, 639] width 1078 height 34
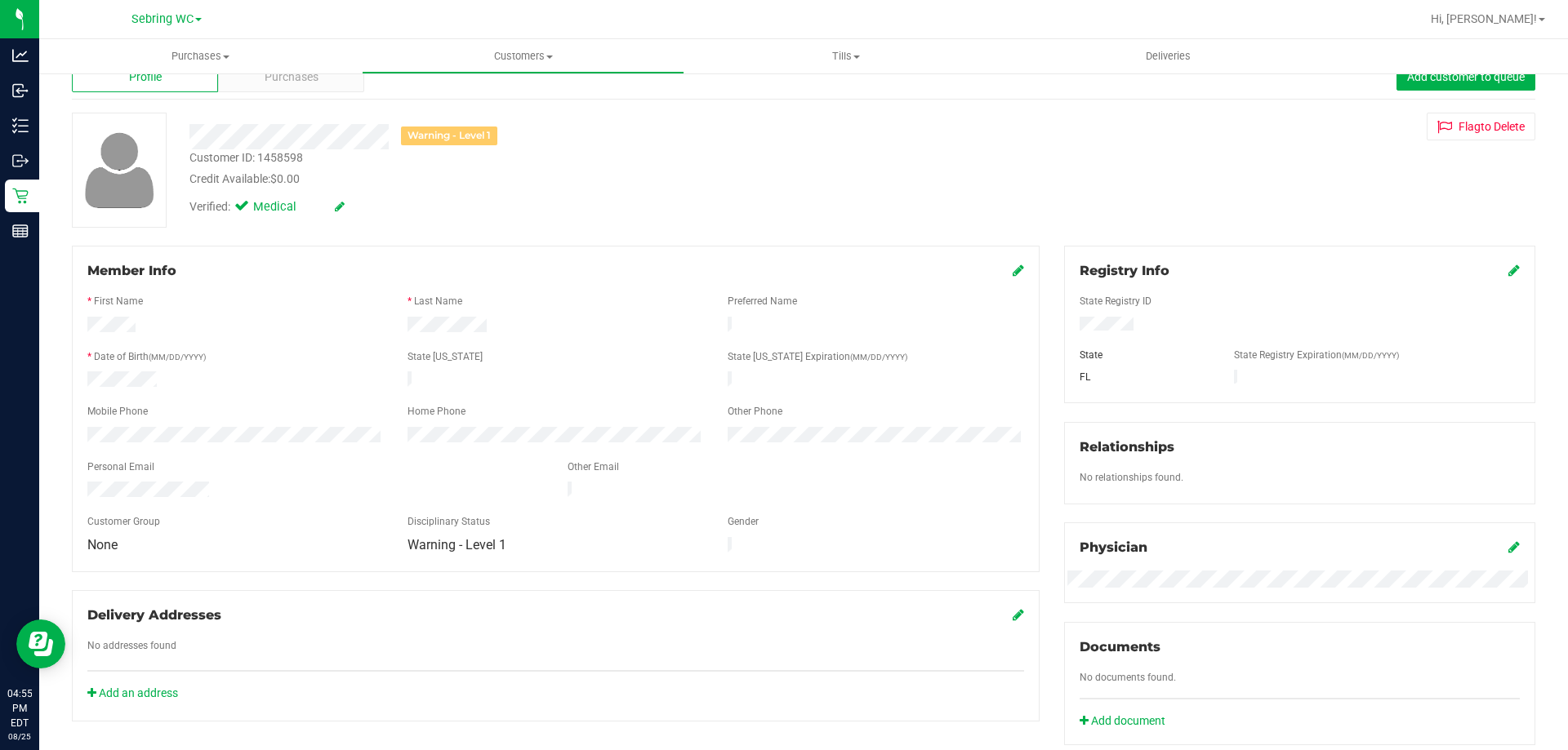
scroll to position [0, 0]
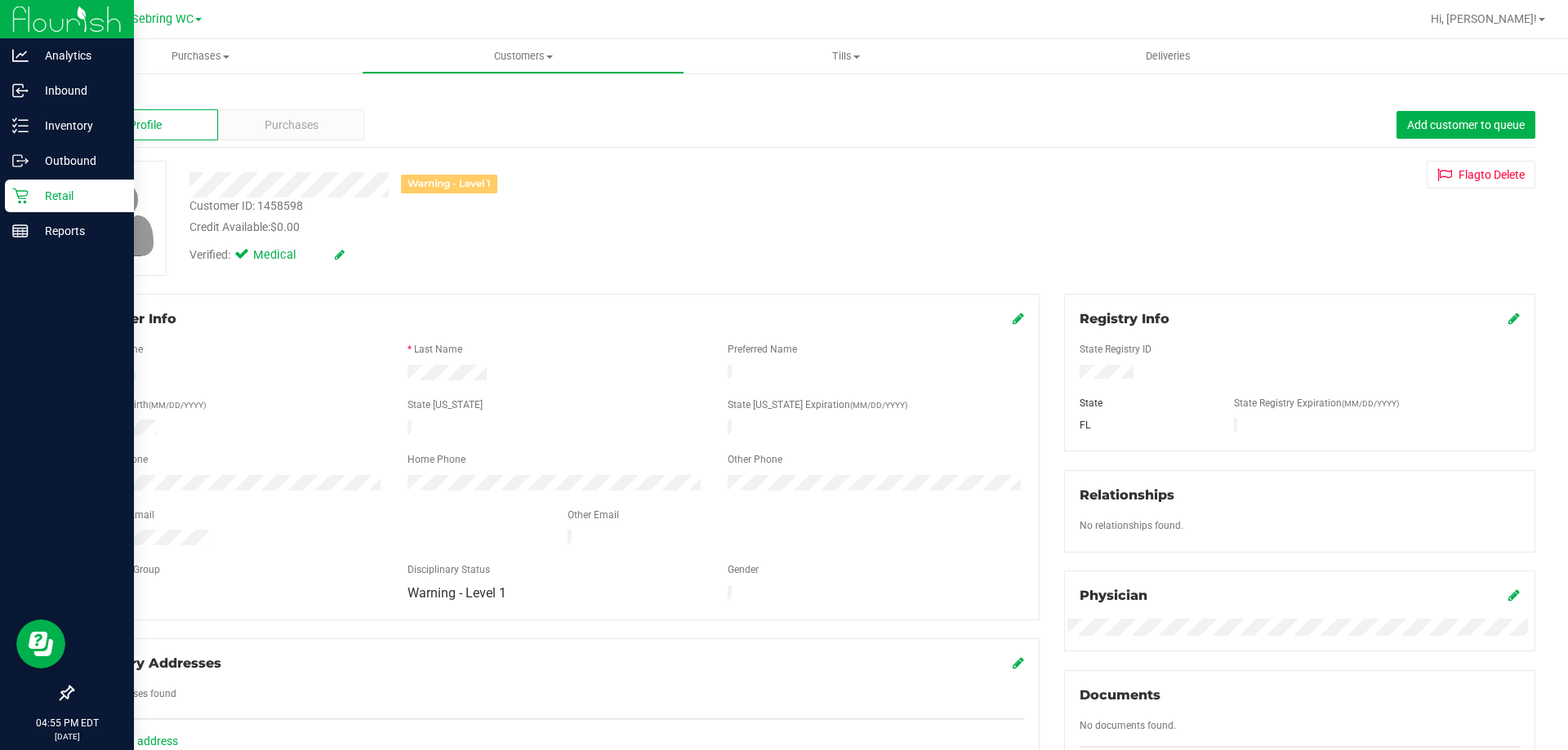
click at [89, 205] on p "Retail" at bounding box center [77, 196] width 98 height 20
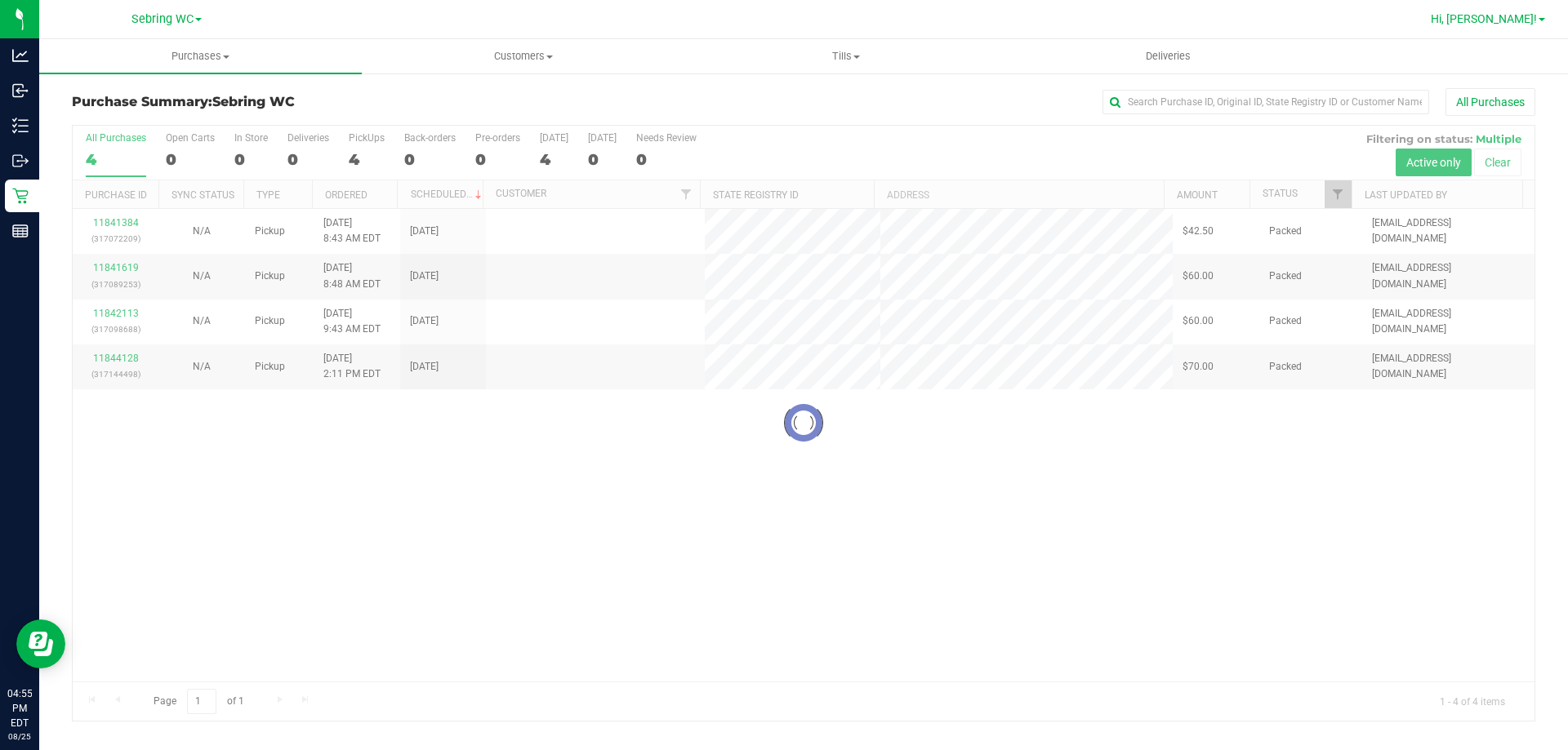
click at [1527, 21] on span "Hi, [PERSON_NAME]!" at bounding box center [1484, 19] width 106 height 13
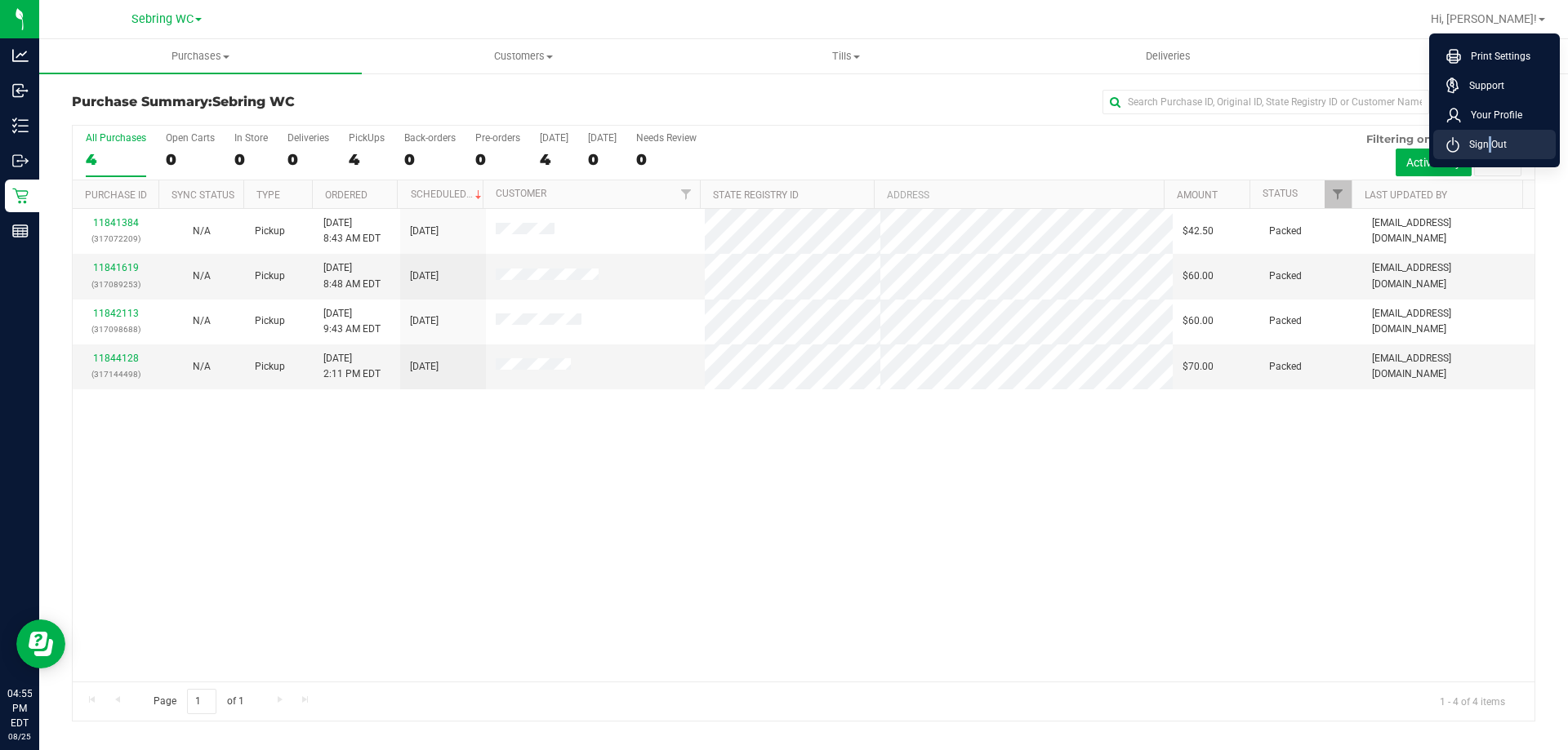
click at [1487, 147] on span "Sign Out" at bounding box center [1482, 144] width 48 height 17
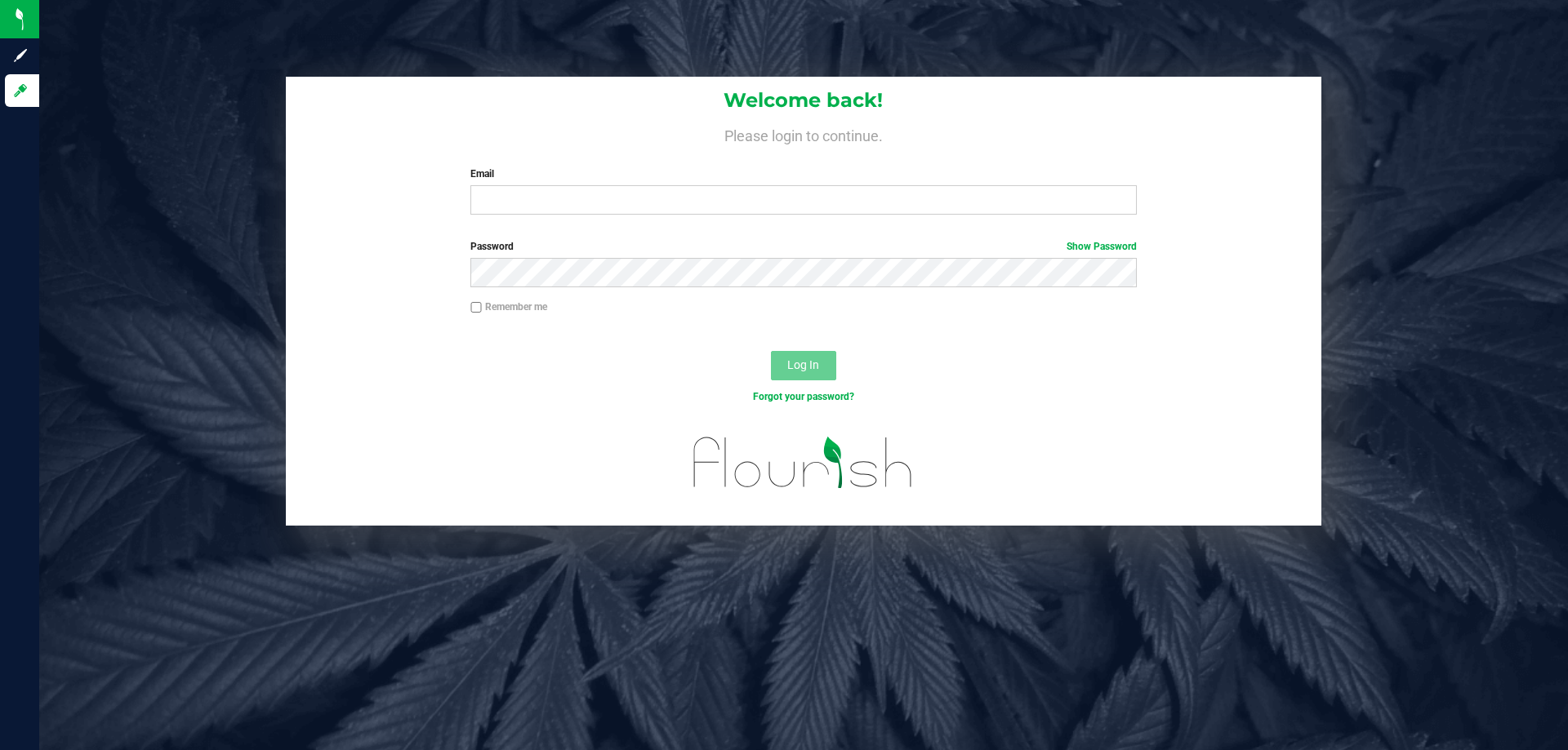
click at [427, 491] on div at bounding box center [804, 472] width 1036 height 103
